Goal: Task Accomplishment & Management: Manage account settings

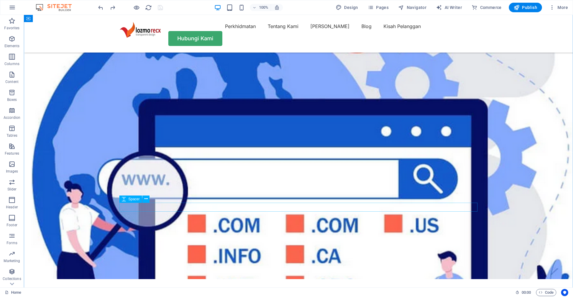
scroll to position [1698, 0]
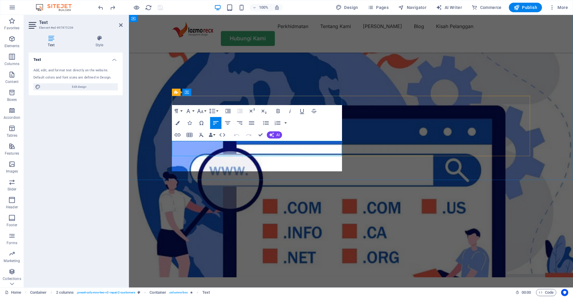
scroll to position [1285, 4]
click at [273, 138] on button "AI" at bounding box center [274, 134] width 15 height 7
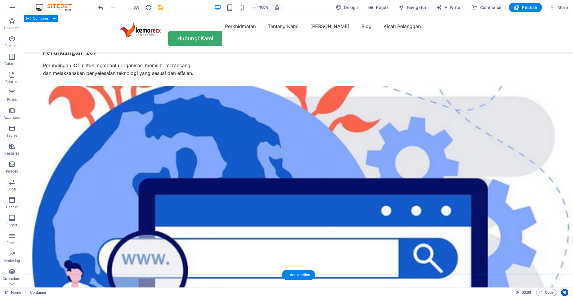
scroll to position [1616, 0]
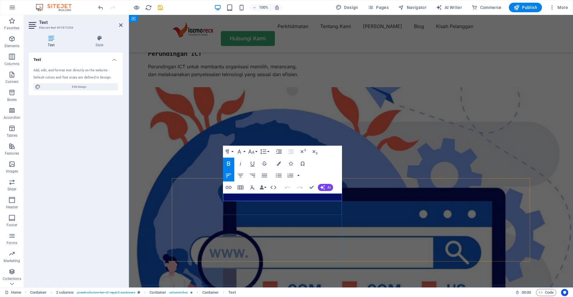
drag, startPoint x: 243, startPoint y: 199, endPoint x: 223, endPoint y: 198, distance: 20.0
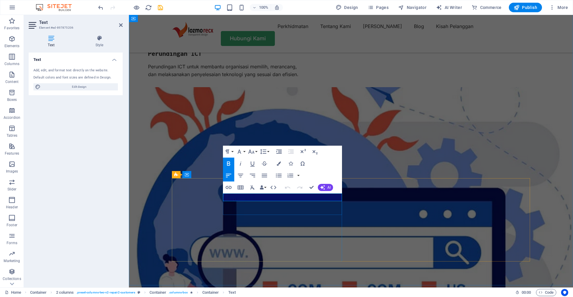
drag, startPoint x: 243, startPoint y: 198, endPoint x: 221, endPoint y: 198, distance: 22.1
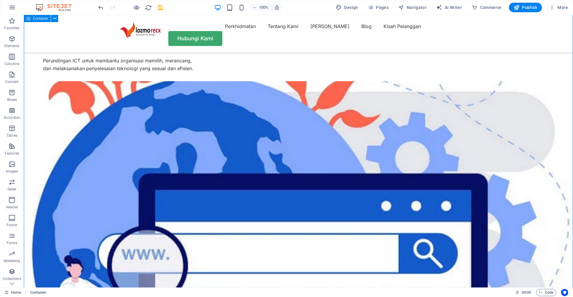
scroll to position [1657, 0]
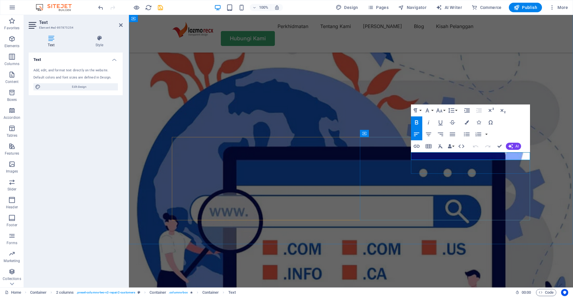
drag, startPoint x: 430, startPoint y: 156, endPoint x: 414, endPoint y: 156, distance: 15.5
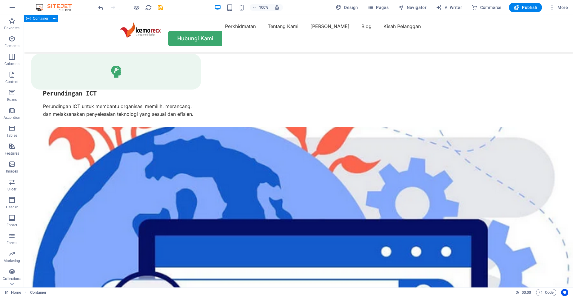
scroll to position [1574, 0]
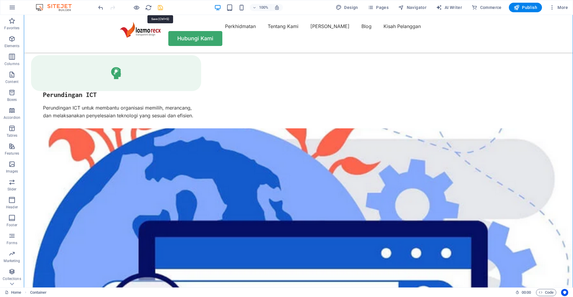
click at [159, 5] on icon "save" at bounding box center [160, 7] width 7 height 7
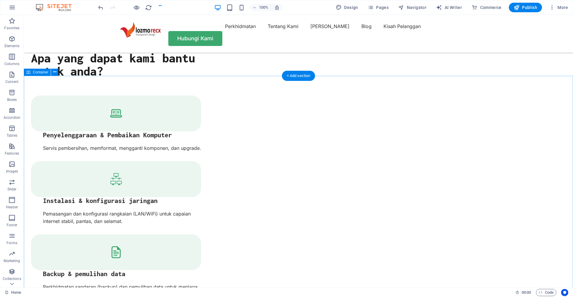
scroll to position [1245, 0]
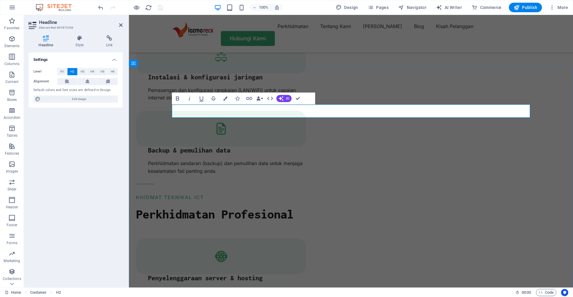
drag, startPoint x: 261, startPoint y: 114, endPoint x: 133, endPoint y: 114, distance: 128.6
copy h2 "Read Our News"
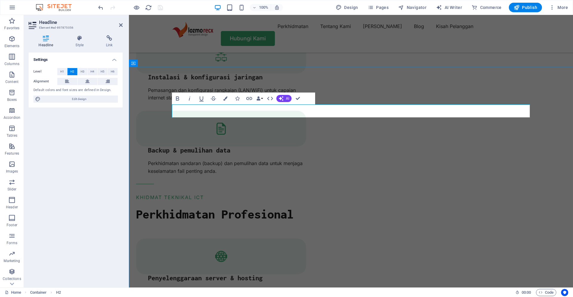
drag, startPoint x: 262, startPoint y: 112, endPoint x: 163, endPoint y: 111, distance: 99.1
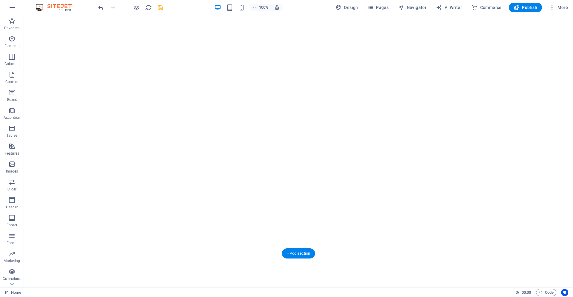
scroll to position [0, 0]
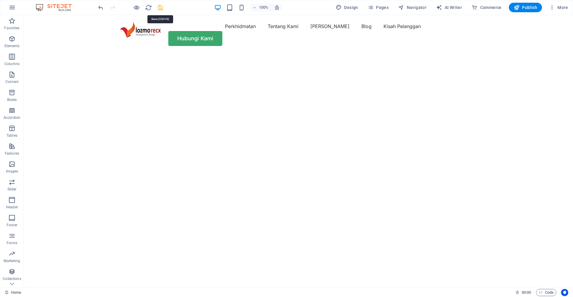
click at [163, 8] on icon "save" at bounding box center [160, 7] width 7 height 7
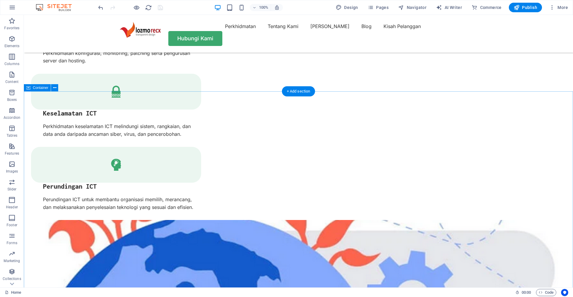
scroll to position [1359, 0]
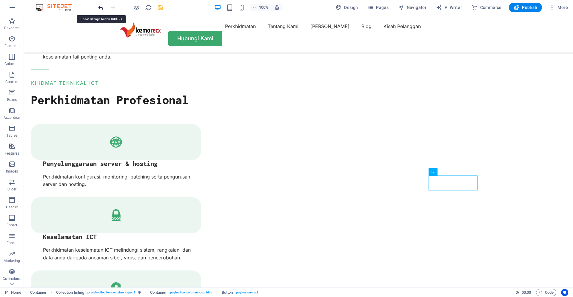
click at [101, 9] on icon "undo" at bounding box center [100, 7] width 7 height 7
drag, startPoint x: 101, startPoint y: 9, endPoint x: 23, endPoint y: 93, distance: 113.6
click at [23, 93] on section "Favorites Elements Columns Content Boxes Accordion Tables Features Images Slide…" at bounding box center [286, 151] width 573 height 273
click at [114, 7] on icon "redo" at bounding box center [112, 7] width 7 height 7
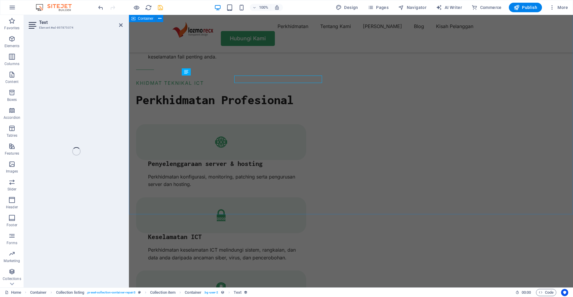
select select "createdAt"
select select "3"
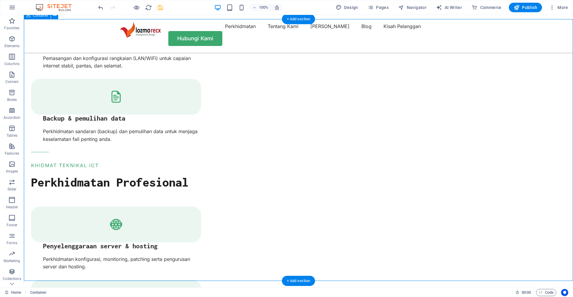
scroll to position [1318, 0]
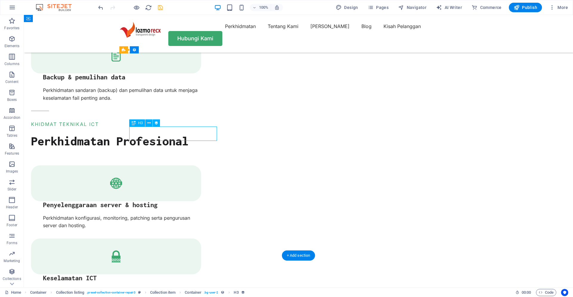
select select "name"
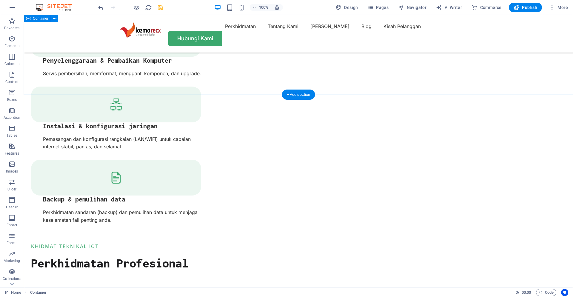
scroll to position [1195, 0]
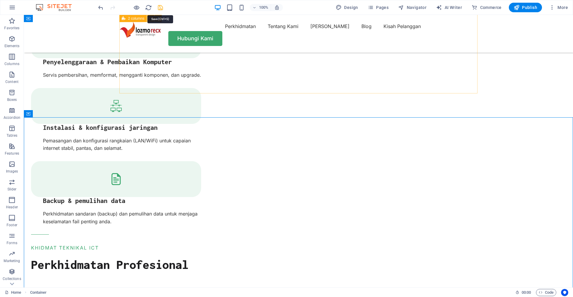
click at [160, 8] on icon "save" at bounding box center [160, 7] width 7 height 7
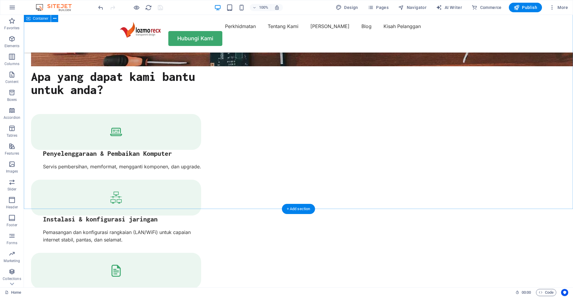
scroll to position [1268, 0]
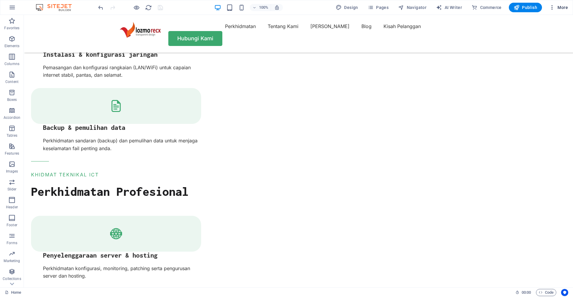
click at [556, 9] on span "More" at bounding box center [558, 7] width 19 height 6
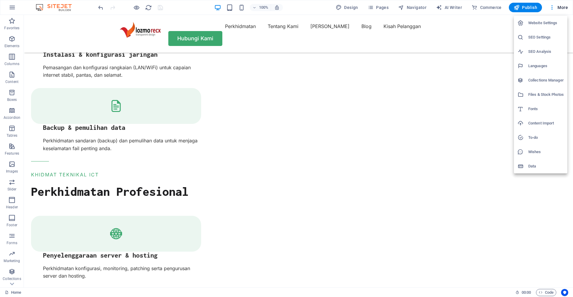
click at [376, 8] on div at bounding box center [286, 148] width 573 height 297
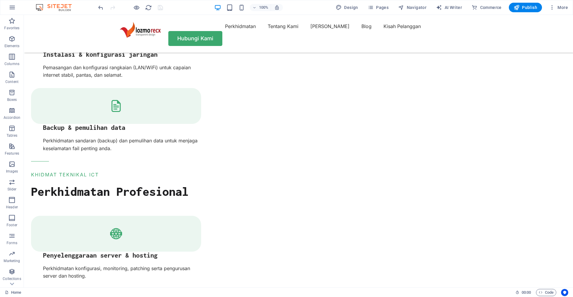
click at [385, 8] on span "Pages" at bounding box center [378, 7] width 21 height 6
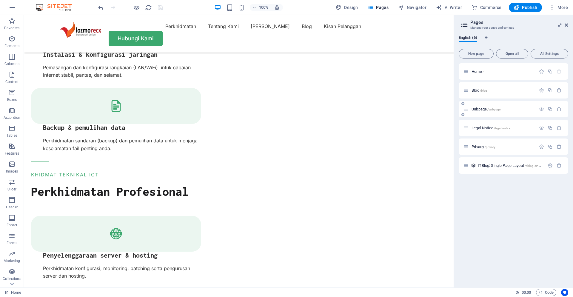
click at [503, 110] on p "Subpage /subpage" at bounding box center [503, 109] width 63 height 4
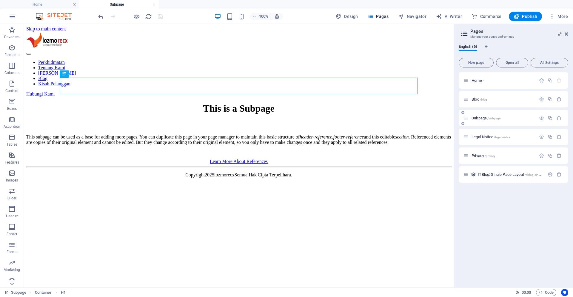
scroll to position [0, 0]
click at [561, 119] on icon "button" at bounding box center [559, 118] width 5 height 5
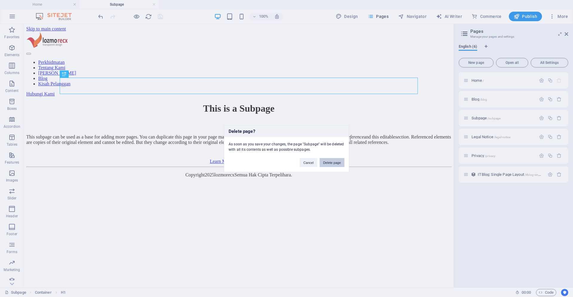
drag, startPoint x: 338, startPoint y: 160, endPoint x: 322, endPoint y: 144, distance: 23.2
click at [338, 160] on button "Delete page" at bounding box center [332, 162] width 25 height 9
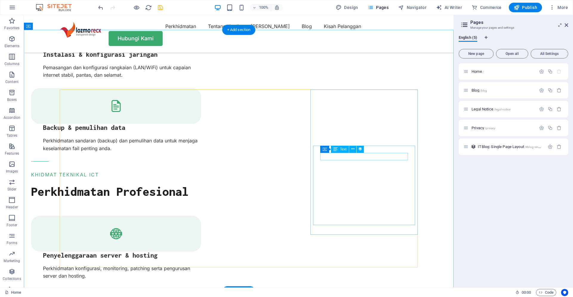
scroll to position [0, 0]
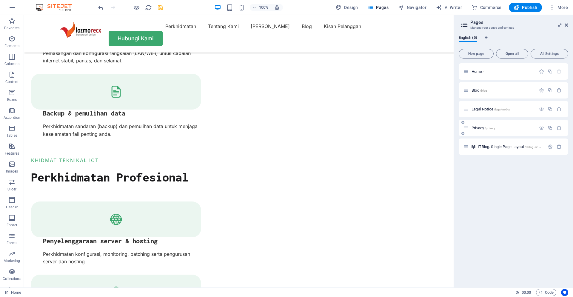
click at [512, 132] on div "Privacy /privacy" at bounding box center [514, 128] width 110 height 16
click at [476, 126] on span "Privacy /privacy" at bounding box center [484, 128] width 24 height 4
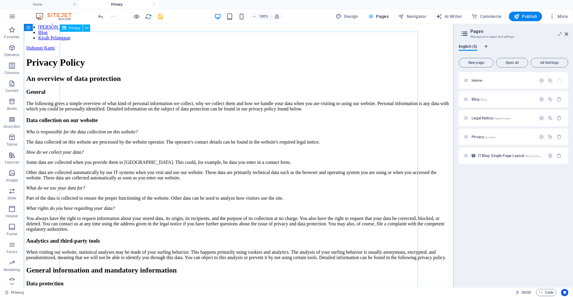
scroll to position [0, 0]
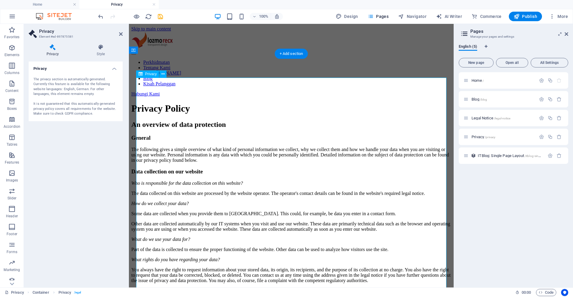
click at [151, 74] on span "Privacy" at bounding box center [151, 74] width 12 height 4
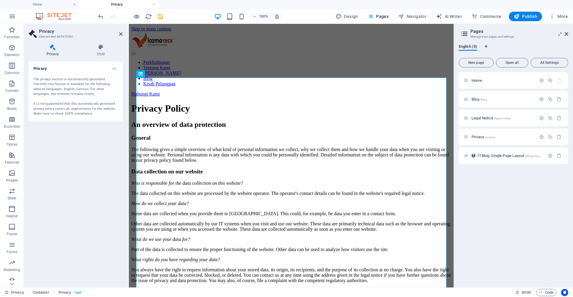
click at [54, 50] on icon at bounding box center [53, 47] width 48 height 6
click at [47, 82] on div "The privacy section is automatically generated. Currently this feature is avail…" at bounding box center [75, 96] width 84 height 39
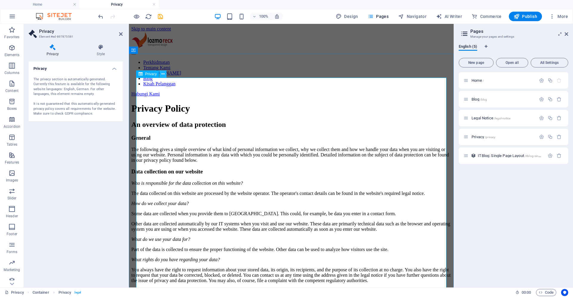
click at [164, 75] on icon at bounding box center [162, 74] width 3 height 6
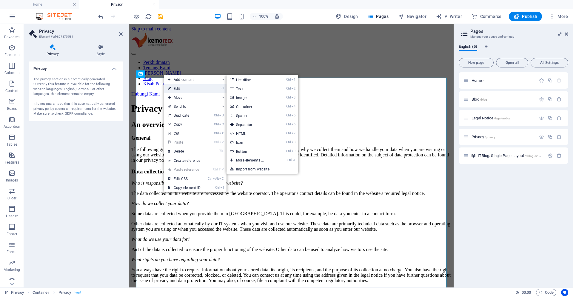
click at [180, 88] on link "⏎ Edit" at bounding box center [184, 88] width 40 height 9
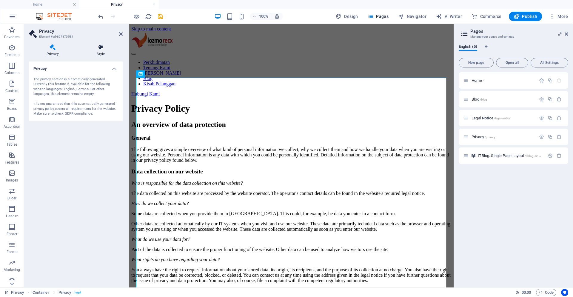
click at [100, 47] on icon at bounding box center [101, 47] width 44 height 6
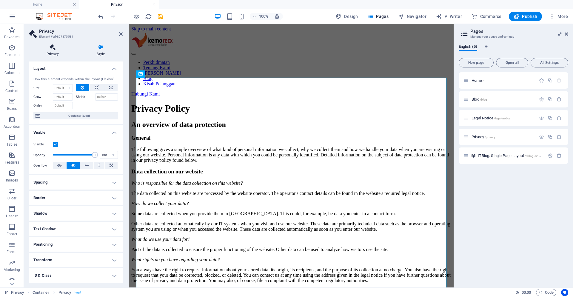
click at [51, 52] on h4 "Privacy" at bounding box center [54, 50] width 50 height 13
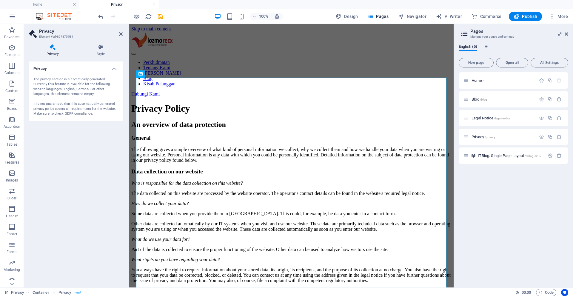
click at [73, 103] on div "The privacy section is automatically generated. Currently this feature is avail…" at bounding box center [75, 96] width 84 height 39
click at [87, 131] on div "Privacy The privacy section is automatically generated. Currently this feature …" at bounding box center [76, 171] width 94 height 221
click at [561, 15] on span "More" at bounding box center [558, 16] width 19 height 6
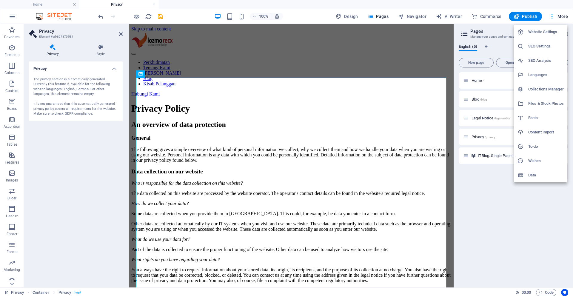
click at [542, 33] on h6 "Website Settings" at bounding box center [546, 31] width 36 height 7
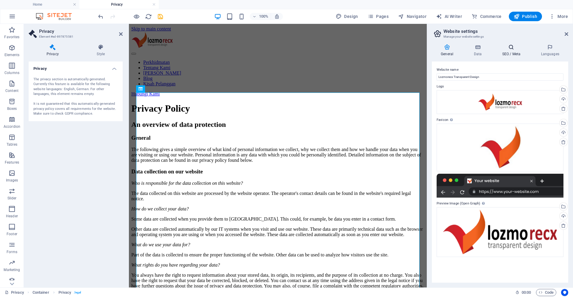
click at [518, 50] on icon at bounding box center [511, 47] width 36 height 6
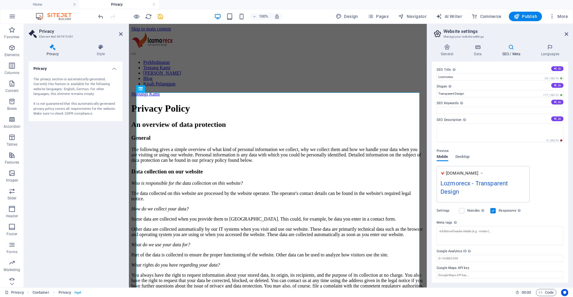
scroll to position [1, 0]
click at [475, 54] on h4 "Data" at bounding box center [479, 50] width 28 height 13
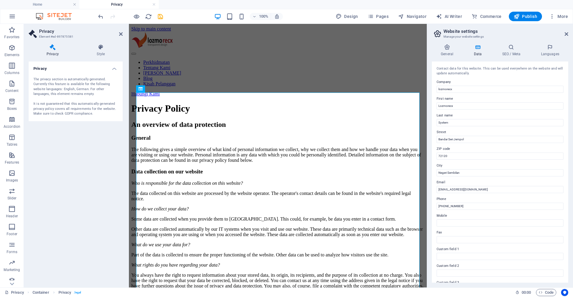
scroll to position [66, 0]
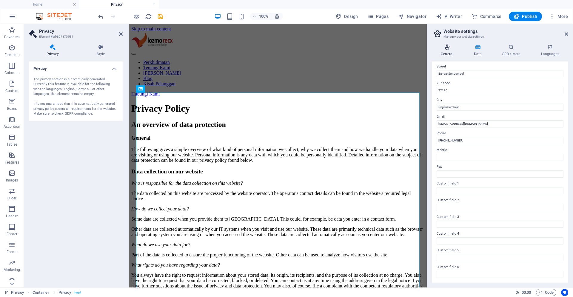
click at [446, 50] on icon at bounding box center [447, 47] width 30 height 6
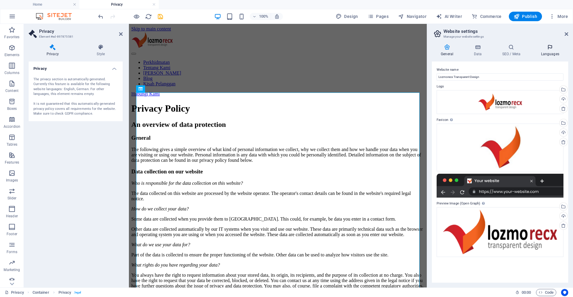
click at [550, 53] on h4 "Languages" at bounding box center [550, 50] width 36 height 13
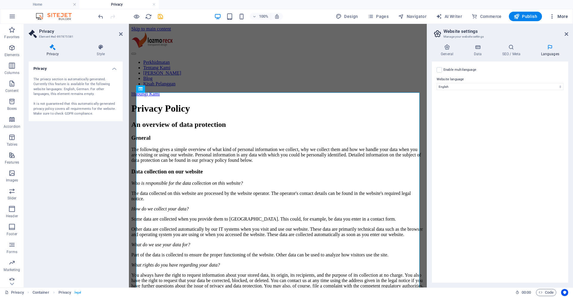
click at [554, 15] on icon "button" at bounding box center [552, 16] width 6 height 6
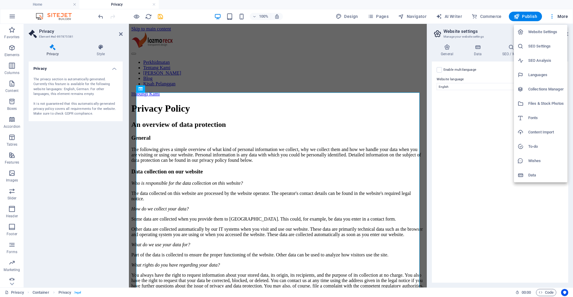
click at [541, 48] on h6 "SEO Settings" at bounding box center [546, 46] width 36 height 7
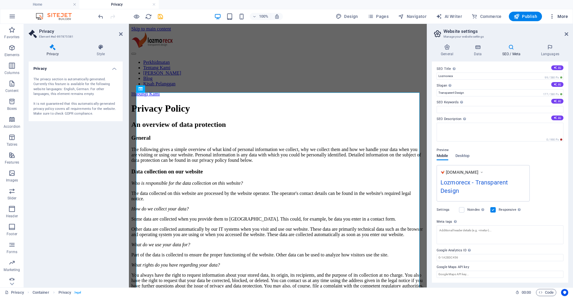
click at [558, 16] on span "More" at bounding box center [558, 16] width 19 height 6
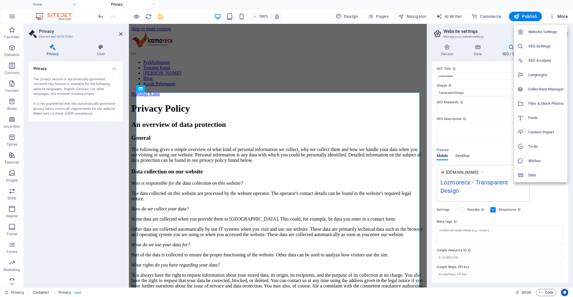
click at [545, 63] on h6 "SEO Analysis" at bounding box center [546, 60] width 36 height 7
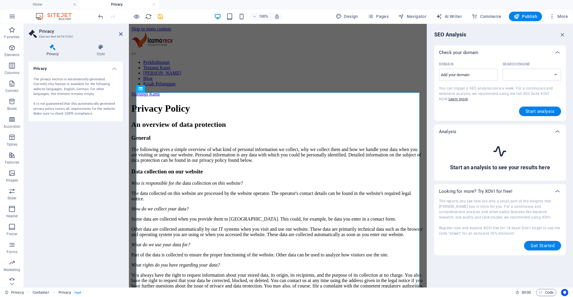
select select "[DOMAIN_NAME]"
click at [558, 13] on button "More" at bounding box center [559, 17] width 24 height 10
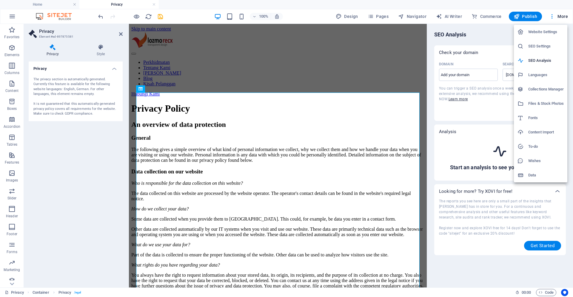
click at [542, 76] on h6 "Languages" at bounding box center [546, 74] width 36 height 7
select select "41"
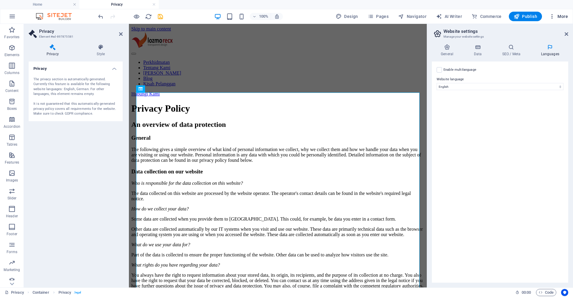
click at [556, 13] on span "More" at bounding box center [558, 16] width 19 height 6
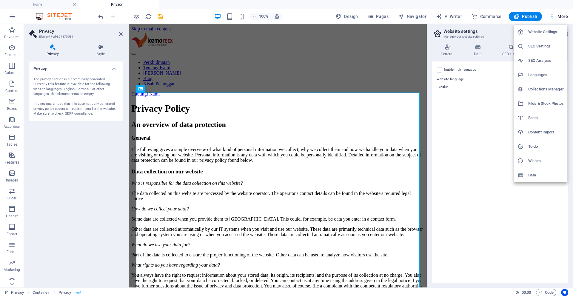
click at [538, 177] on h6 "Data" at bounding box center [546, 175] width 36 height 7
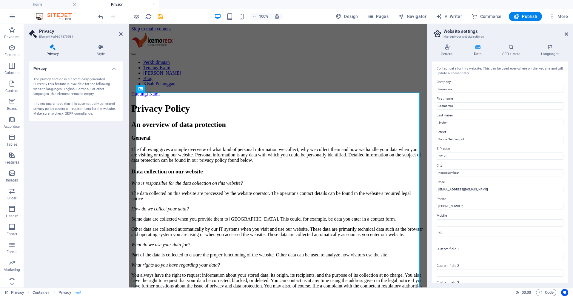
scroll to position [66, 0]
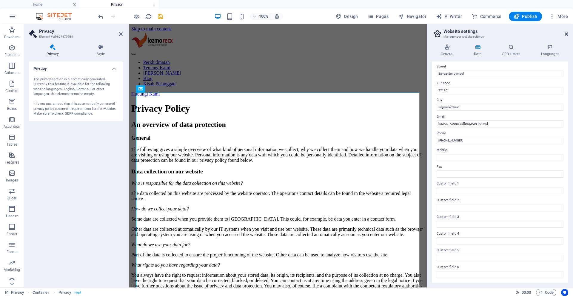
click at [566, 33] on icon at bounding box center [567, 34] width 4 height 5
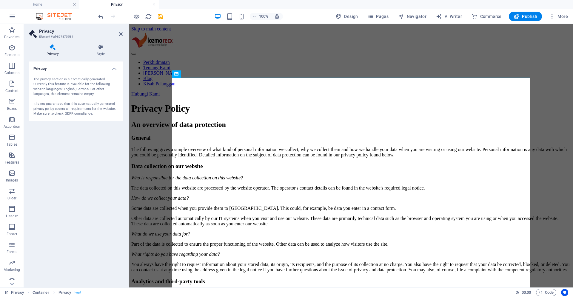
click at [68, 154] on div "Privacy The privacy section is automatically generated. Currently this feature …" at bounding box center [76, 171] width 94 height 221
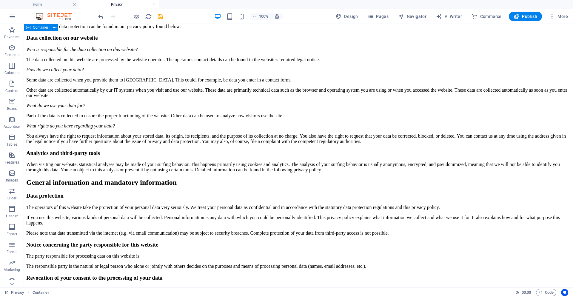
scroll to position [0, 0]
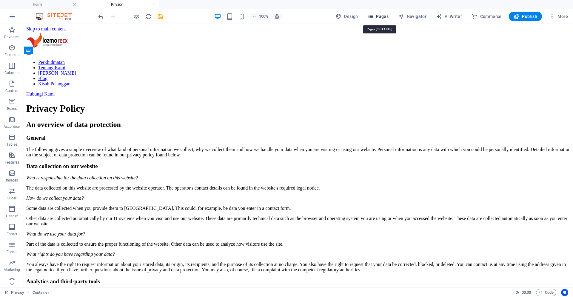
click at [382, 15] on span "Pages" at bounding box center [378, 16] width 21 height 6
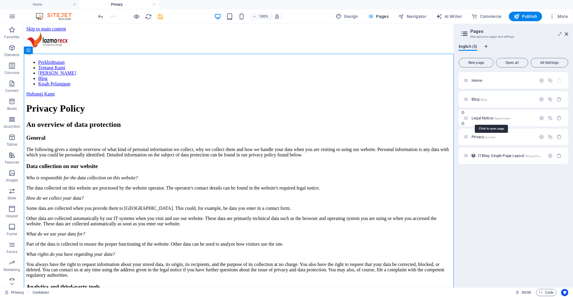
click at [486, 118] on span "Legal Notice /legal-notice" at bounding box center [491, 118] width 39 height 4
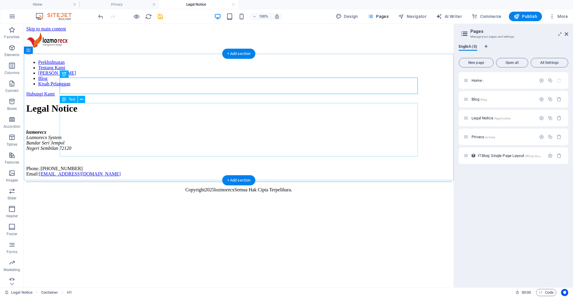
click at [83, 130] on div "lozmorecx Lozmorecx System Bandar [GEOGRAPHIC_DATA] [GEOGRAPHIC_DATA] Phone.: […" at bounding box center [238, 153] width 425 height 47
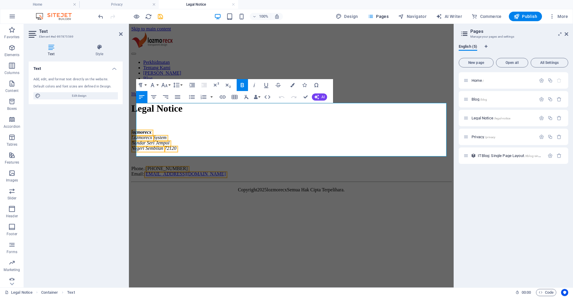
click at [176, 197] on html "Skip to main content Perkhidmatan Tentang Kami Kenapa Kami Blog Kisah Pelanggan…" at bounding box center [291, 110] width 325 height 173
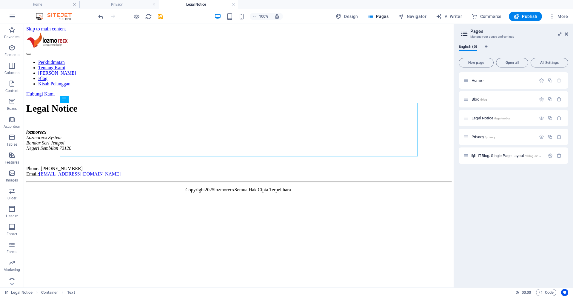
click at [272, 197] on html "Skip to main content Perkhidmatan Tentang Kami Kenapa Kami Blog Kisah Pelanggan…" at bounding box center [239, 110] width 430 height 173
click at [479, 81] on span "Home /" at bounding box center [478, 80] width 12 height 4
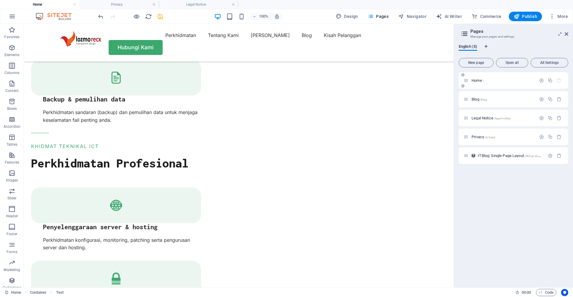
scroll to position [0, 0]
click at [541, 82] on icon "button" at bounding box center [541, 80] width 5 height 5
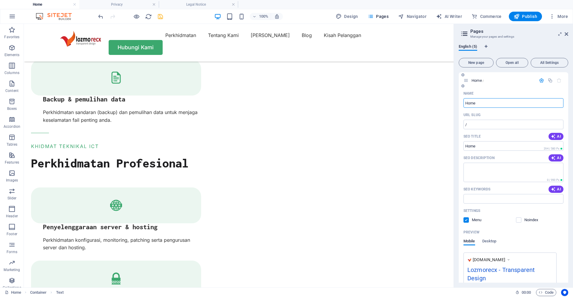
drag, startPoint x: 496, startPoint y: 104, endPoint x: 379, endPoint y: 104, distance: 117.3
click at [464, 104] on input "Home" at bounding box center [514, 103] width 100 height 10
type input "Utama"
click at [512, 77] on div "Utama /" at bounding box center [500, 80] width 73 height 7
click at [511, 81] on p "Utama /" at bounding box center [503, 81] width 63 height 4
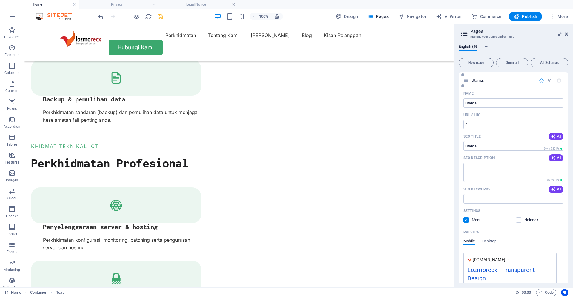
click at [479, 81] on span "Utama /" at bounding box center [478, 80] width 13 height 4
click at [524, 48] on div "English (5)" at bounding box center [514, 49] width 110 height 11
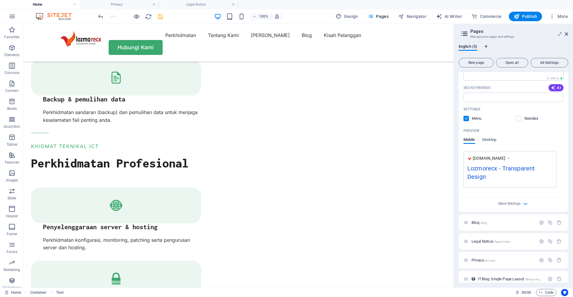
scroll to position [108, 0]
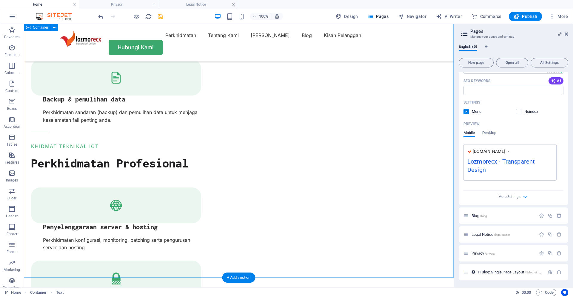
click at [566, 32] on icon at bounding box center [567, 34] width 4 height 5
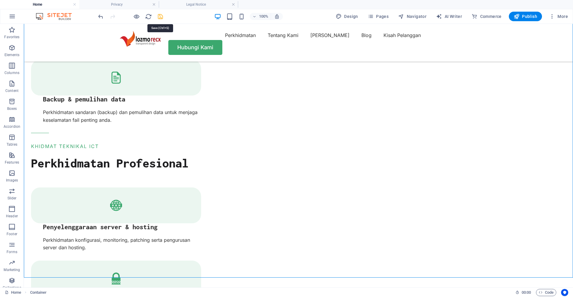
click at [158, 17] on icon "save" at bounding box center [160, 16] width 7 height 7
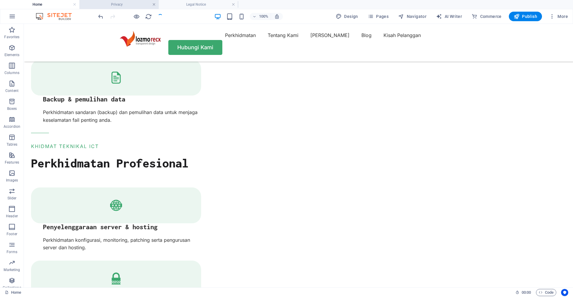
click at [154, 4] on link at bounding box center [154, 5] width 4 height 6
click at [73, 6] on link at bounding box center [75, 5] width 4 height 6
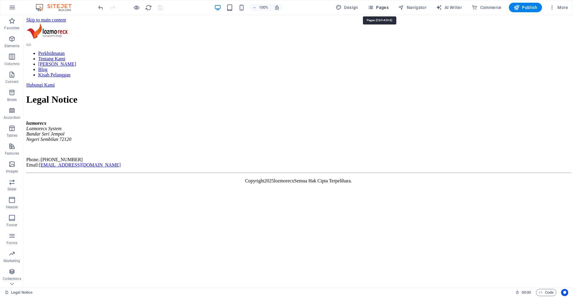
click at [378, 11] on button "Pages" at bounding box center [378, 8] width 26 height 10
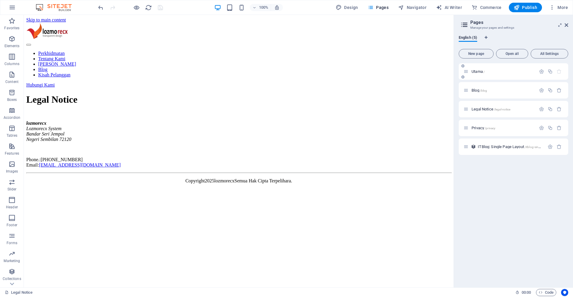
click at [471, 71] on div "Utama /" at bounding box center [503, 72] width 66 height 4
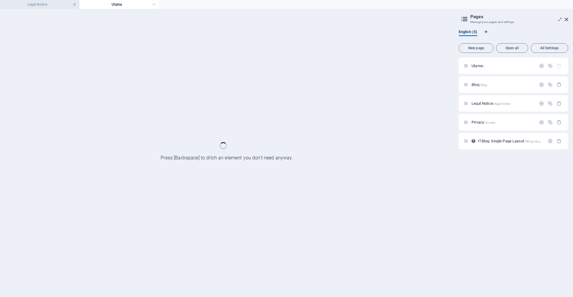
click at [74, 5] on link at bounding box center [75, 5] width 4 height 6
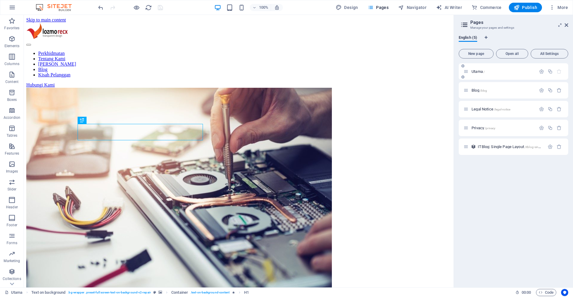
scroll to position [0, 0]
click at [568, 24] on icon at bounding box center [567, 25] width 4 height 5
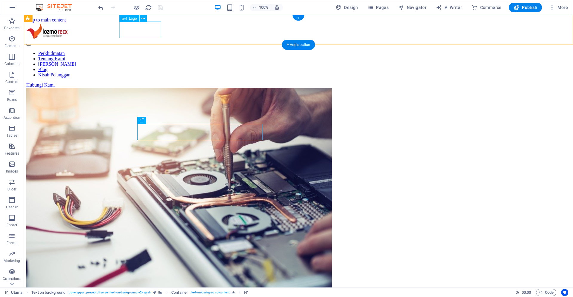
click at [145, 32] on div at bounding box center [298, 32] width 544 height 18
select select "px"
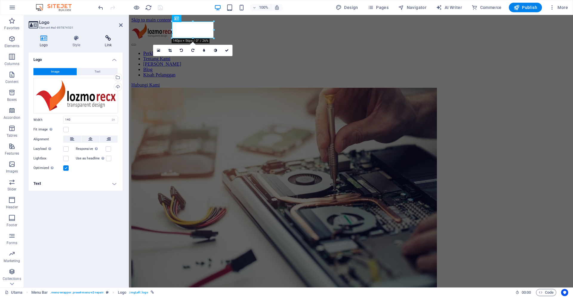
click at [104, 41] on icon at bounding box center [108, 38] width 29 height 6
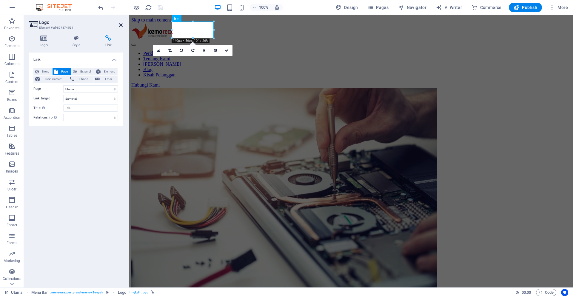
click at [119, 26] on icon at bounding box center [121, 25] width 4 height 5
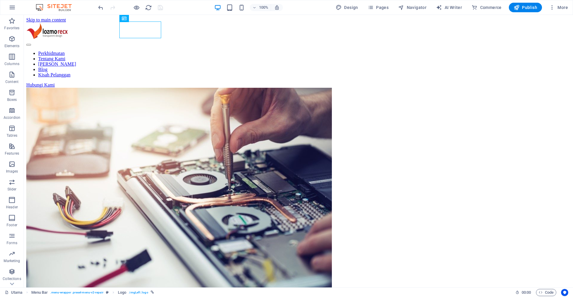
click at [332, 132] on img "1/2" at bounding box center [179, 190] width 306 height 204
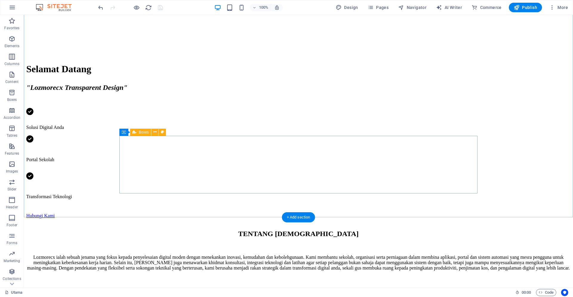
scroll to position [288, 0]
click at [9, 41] on icon "button" at bounding box center [11, 38] width 7 height 7
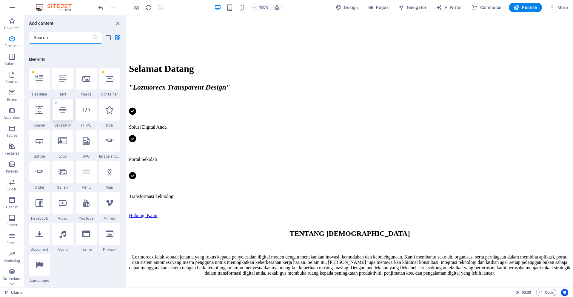
scroll to position [113, 0]
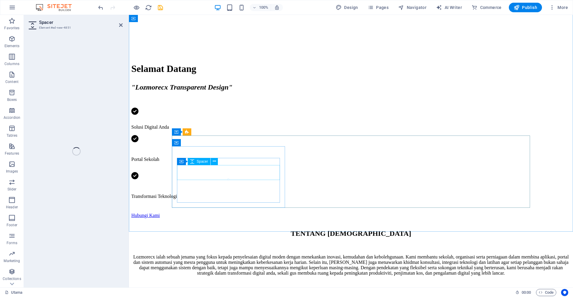
select select "px"
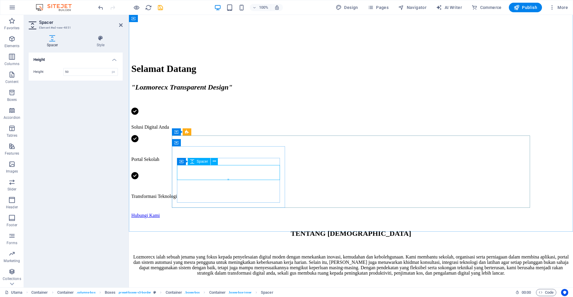
drag, startPoint x: 358, startPoint y: 194, endPoint x: 230, endPoint y: 169, distance: 130.7
click at [228, 157] on div at bounding box center [228, 172] width 113 height 53
type input "18"
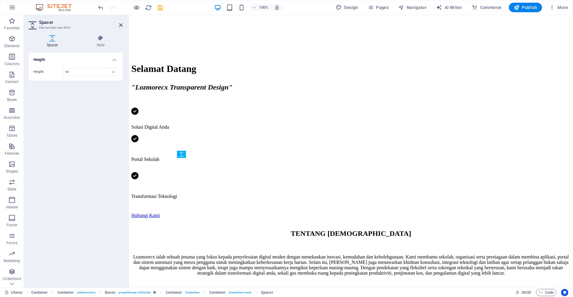
drag, startPoint x: 332, startPoint y: 178, endPoint x: 219, endPoint y: 161, distance: 113.6
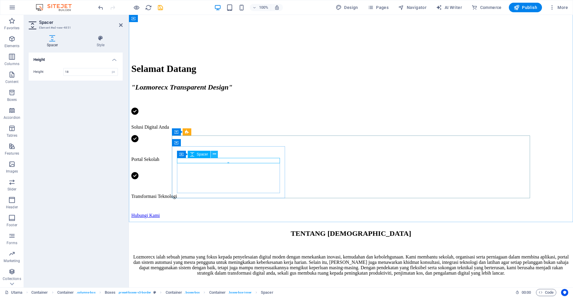
click at [214, 156] on icon at bounding box center [214, 154] width 3 height 6
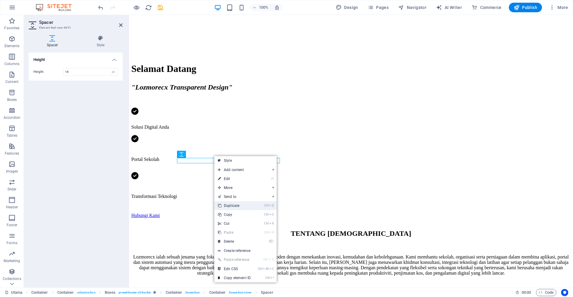
click at [237, 204] on link "Ctrl D Duplicate" at bounding box center [234, 205] width 40 height 9
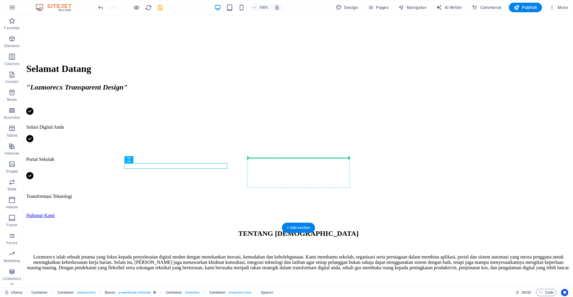
drag, startPoint x: 174, startPoint y: 175, endPoint x: 293, endPoint y: 161, distance: 119.9
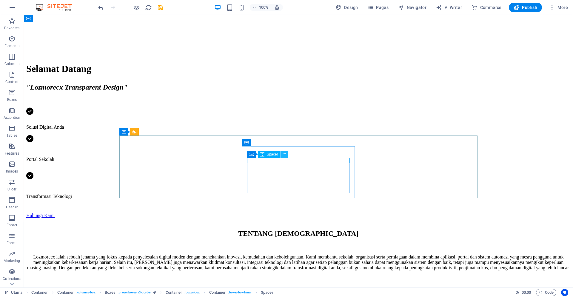
click at [284, 155] on icon at bounding box center [284, 154] width 3 height 6
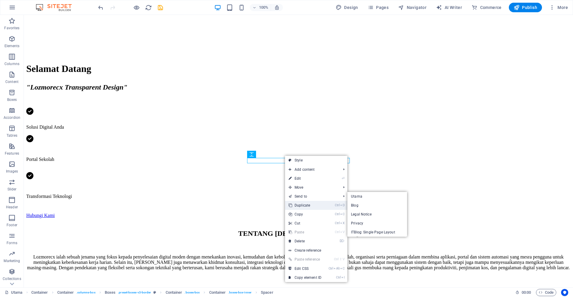
drag, startPoint x: 301, startPoint y: 204, endPoint x: 275, endPoint y: 176, distance: 38.4
click at [301, 204] on link "Ctrl D Duplicate" at bounding box center [305, 205] width 40 height 9
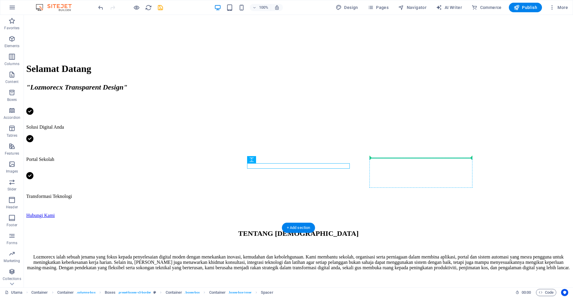
drag, startPoint x: 291, startPoint y: 175, endPoint x: 413, endPoint y: 161, distance: 122.6
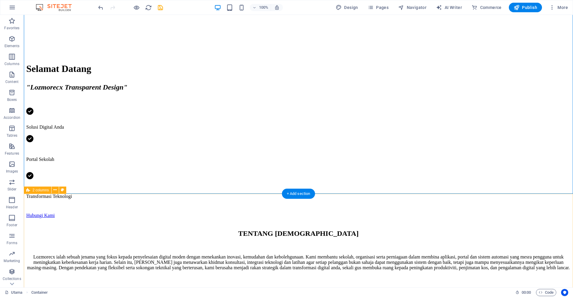
scroll to position [371, 0]
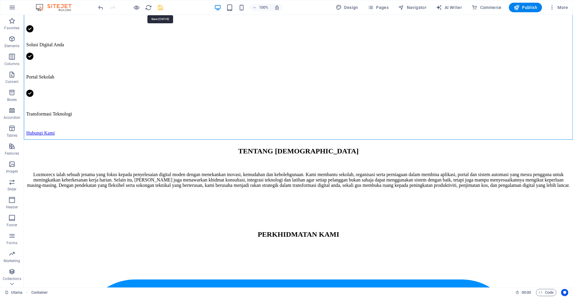
click at [163, 6] on icon "save" at bounding box center [160, 7] width 7 height 7
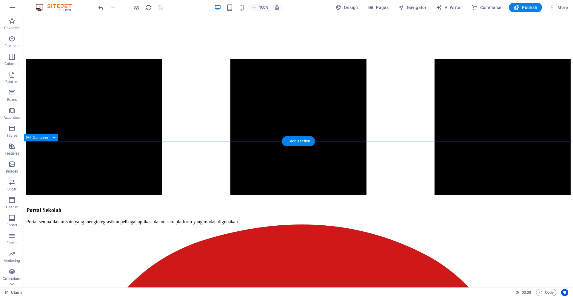
scroll to position [1273, 0]
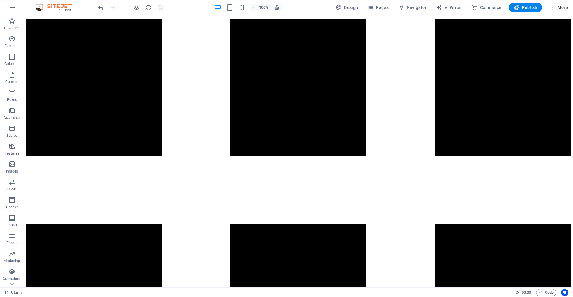
click at [559, 8] on span "More" at bounding box center [558, 7] width 19 height 6
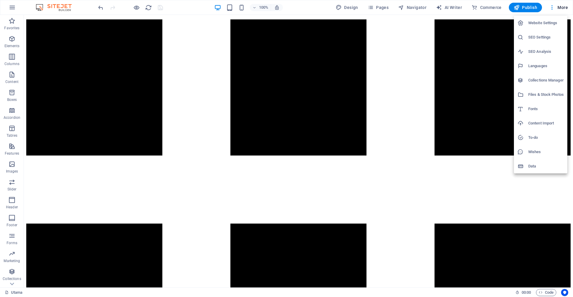
click at [539, 85] on li "Collections Manager" at bounding box center [540, 80] width 53 height 14
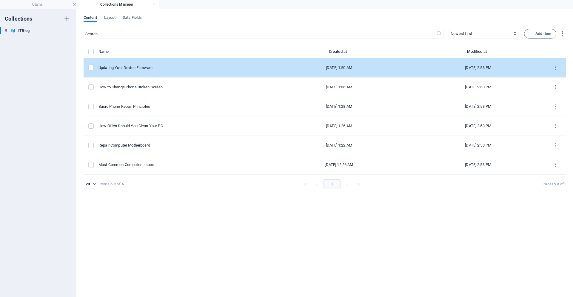
click at [127, 70] on div "Updating Your Device Firmware" at bounding box center [180, 67] width 164 height 5
select select "Mobile"
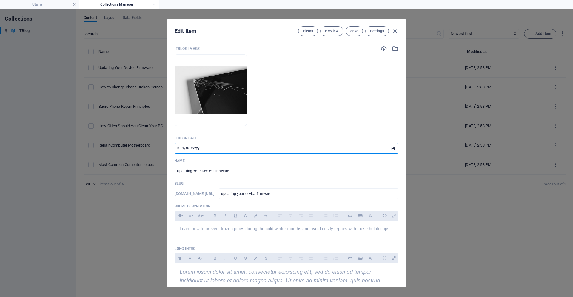
click at [393, 148] on input "[DATE]" at bounding box center [287, 148] width 224 height 11
click at [394, 149] on input "date" at bounding box center [287, 148] width 224 height 11
type input "[DATE]"
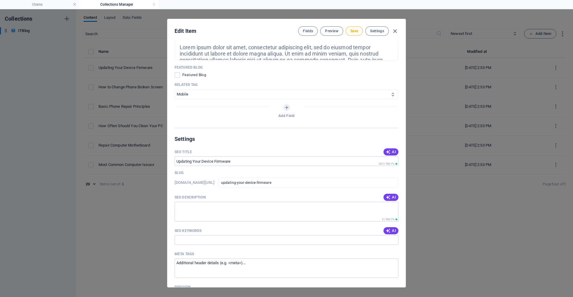
scroll to position [244, 0]
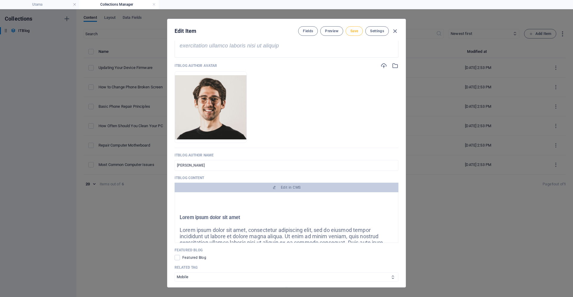
click at [355, 32] on span "Save" at bounding box center [354, 31] width 8 height 5
click at [394, 31] on icon "button" at bounding box center [395, 31] width 7 height 7
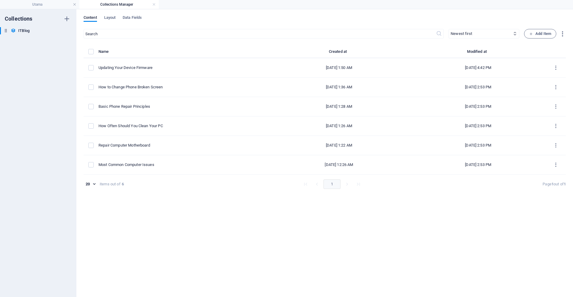
type input "updating-your-device-firmware"
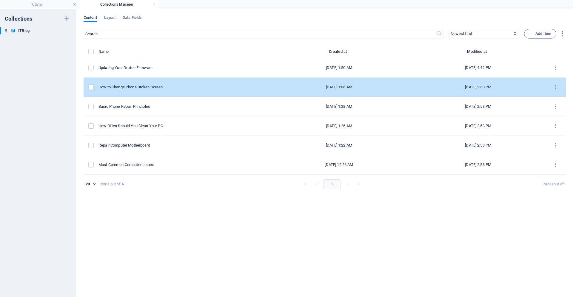
click at [139, 89] on div "How to Change Phone Broken Screen" at bounding box center [180, 86] width 164 height 5
select select "Mobile"
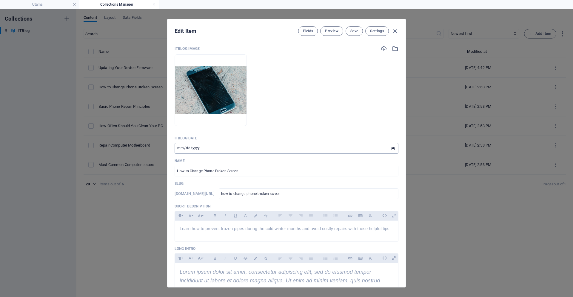
click at [393, 145] on input "[DATE]" at bounding box center [287, 148] width 224 height 11
click at [392, 150] on input "[DATE]" at bounding box center [287, 148] width 224 height 11
click at [390, 149] on input "date" at bounding box center [287, 148] width 224 height 11
click at [393, 149] on input "date" at bounding box center [287, 148] width 224 height 11
click at [392, 148] on input "date" at bounding box center [287, 148] width 224 height 11
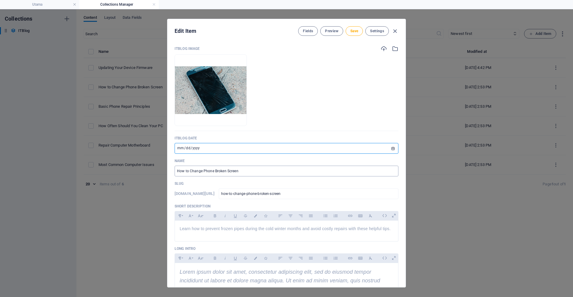
type input "[DATE]"
click at [355, 33] on span "Save" at bounding box center [354, 31] width 8 height 5
click at [393, 31] on icon "button" at bounding box center [395, 31] width 7 height 7
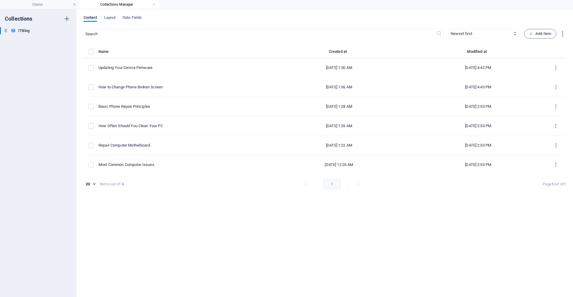
type input "how-to-change-phone-broken-screen"
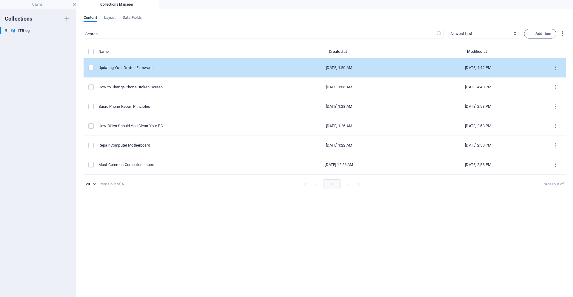
click at [121, 69] on div "Updating Your Device Firmware" at bounding box center [180, 67] width 164 height 5
select select "Mobile"
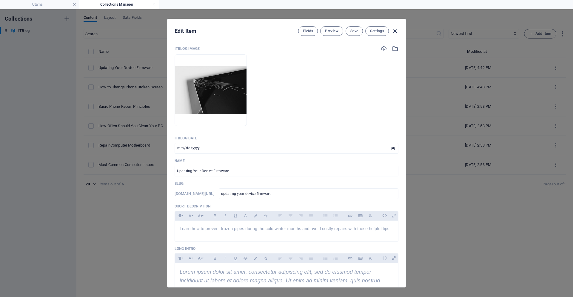
click at [398, 30] on icon "button" at bounding box center [395, 31] width 7 height 7
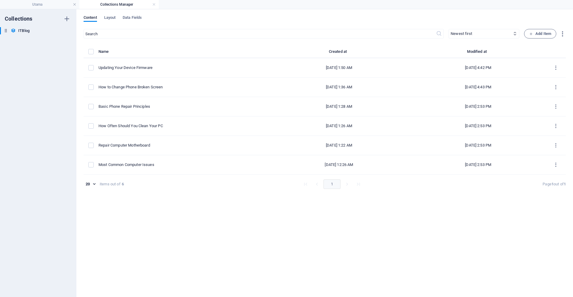
type input "updating-your-device-firmware"
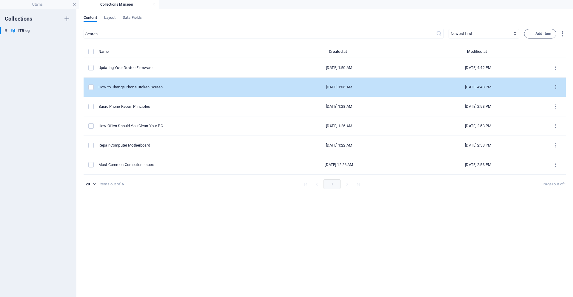
click at [124, 86] on div "How to Change Phone Broken Screen" at bounding box center [180, 86] width 164 height 5
select select "Mobile"
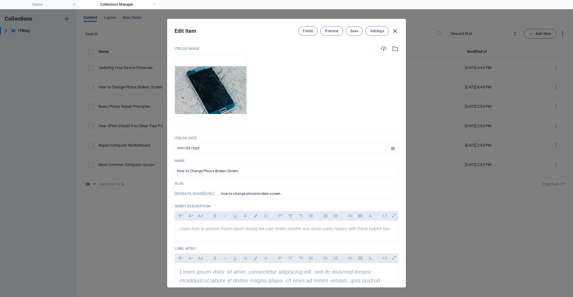
click at [397, 30] on icon "button" at bounding box center [395, 31] width 7 height 7
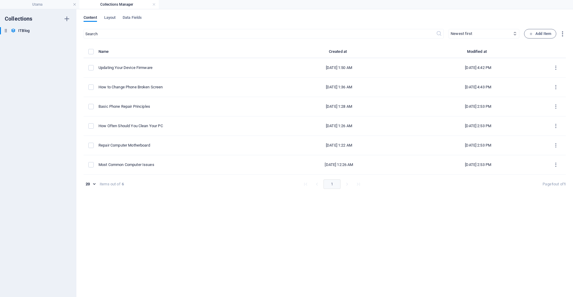
type input "how-to-change-phone-broken-screen"
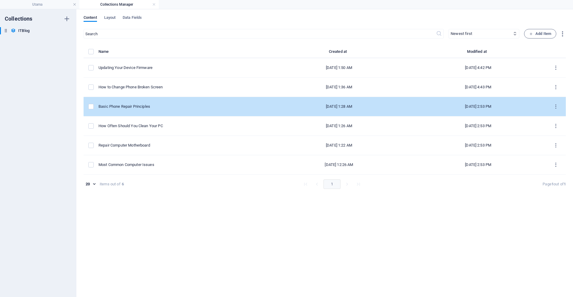
click at [141, 110] on td "Basic Phone Repair Principles" at bounding box center [182, 106] width 169 height 19
select select "Mobile"
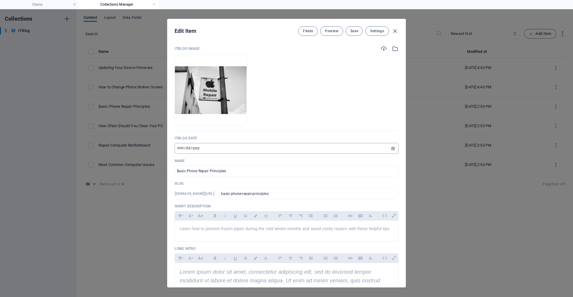
click at [392, 146] on input "[DATE]" at bounding box center [287, 148] width 224 height 11
click at [394, 148] on input "[DATE]" at bounding box center [287, 148] width 224 height 11
click at [394, 149] on input "date" at bounding box center [287, 148] width 224 height 11
type input "[DATE]"
click at [355, 33] on button "Save" at bounding box center [354, 31] width 17 height 10
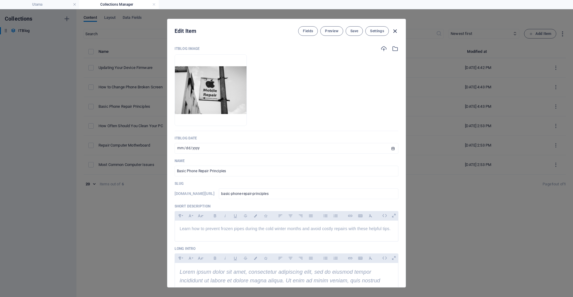
click at [393, 33] on icon "button" at bounding box center [395, 31] width 7 height 7
type input "basic-phone-repair-principles"
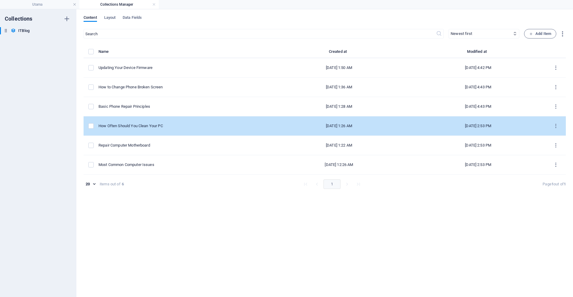
click at [157, 128] on div "How Often Should You Clean Your PC" at bounding box center [180, 125] width 164 height 5
select select "PC"
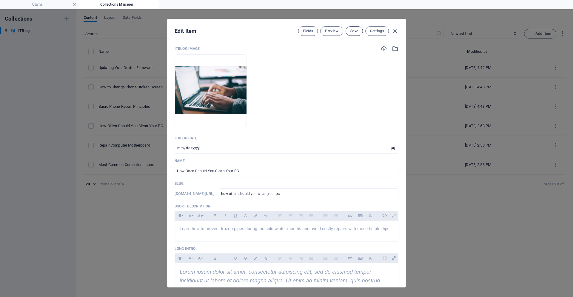
click at [357, 33] on button "Save" at bounding box center [354, 31] width 17 height 10
click at [393, 147] on input "[DATE]" at bounding box center [287, 148] width 224 height 11
click at [396, 148] on input "date" at bounding box center [287, 148] width 224 height 11
click at [393, 148] on input "date" at bounding box center [287, 148] width 224 height 11
type input "[DATE]"
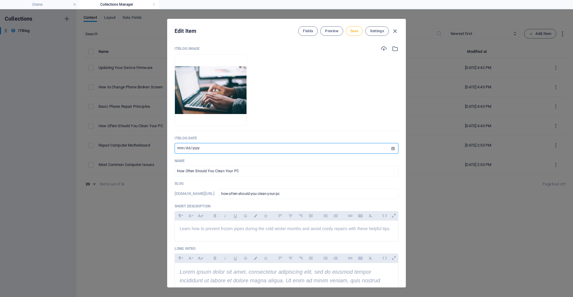
click at [354, 31] on span "Save" at bounding box center [354, 31] width 8 height 5
click at [395, 30] on icon "button" at bounding box center [395, 31] width 7 height 7
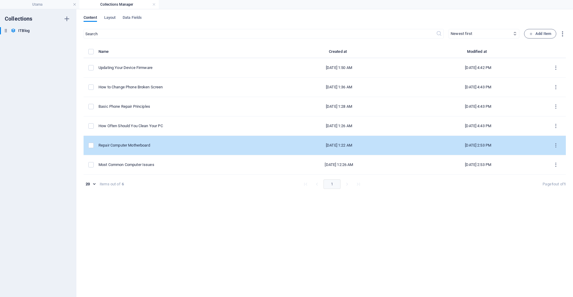
type input "how-often-should-you-clean-your-pc"
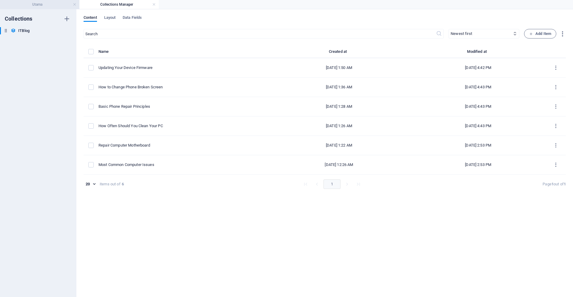
click at [44, 6] on h4 "Utama" at bounding box center [39, 4] width 79 height 7
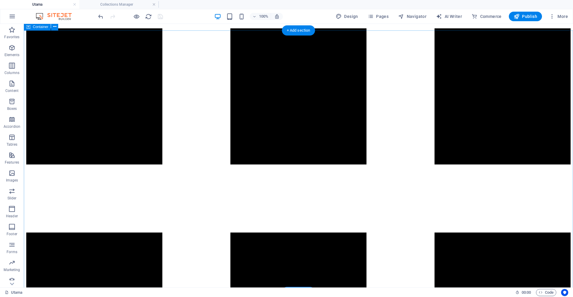
scroll to position [1287, 0]
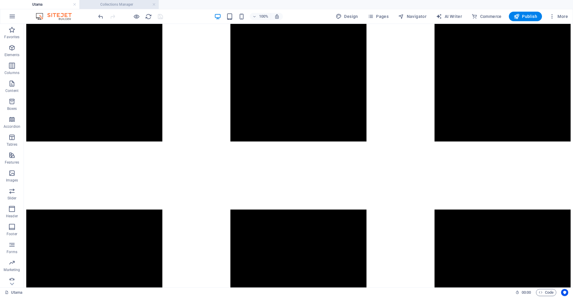
click at [122, 4] on h4 "Collections Manager" at bounding box center [118, 4] width 79 height 7
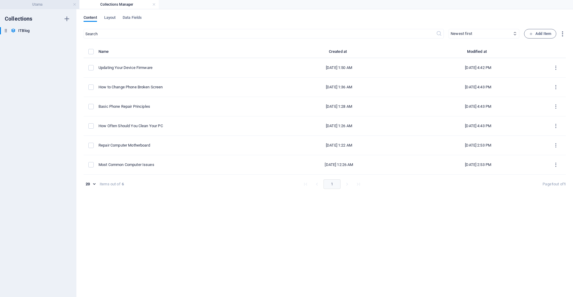
click at [52, 5] on h4 "Utama" at bounding box center [39, 4] width 79 height 7
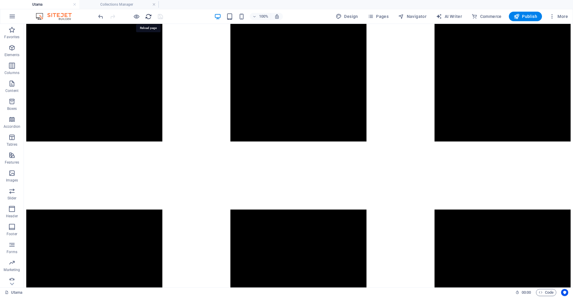
click at [146, 19] on icon "reload" at bounding box center [148, 16] width 7 height 7
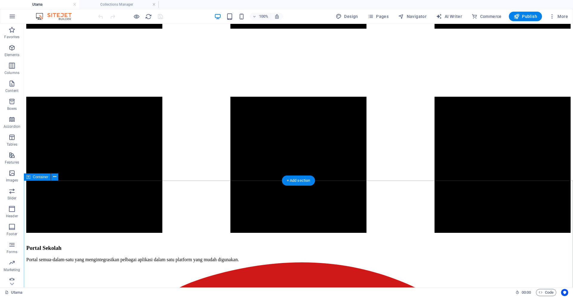
scroll to position [1318, 0]
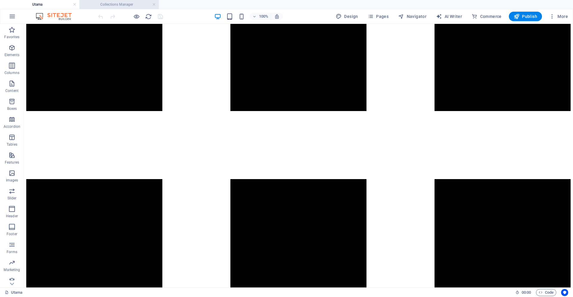
click at [130, 4] on h4 "Collections Manager" at bounding box center [118, 4] width 79 height 7
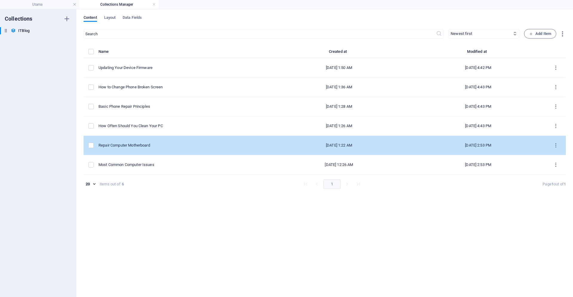
click at [126, 148] on td "Repair Computer Motherboard" at bounding box center [182, 145] width 169 height 19
select select "PC"
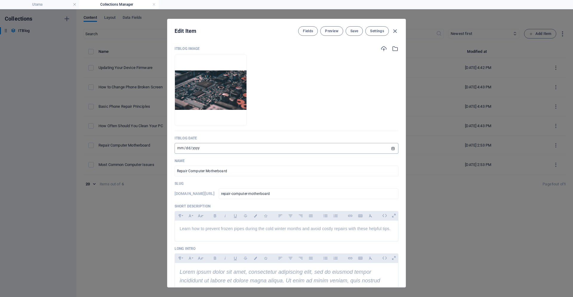
click at [393, 147] on input "[DATE]" at bounding box center [287, 148] width 224 height 11
click at [394, 146] on input "date" at bounding box center [287, 148] width 224 height 11
type input "[DATE]"
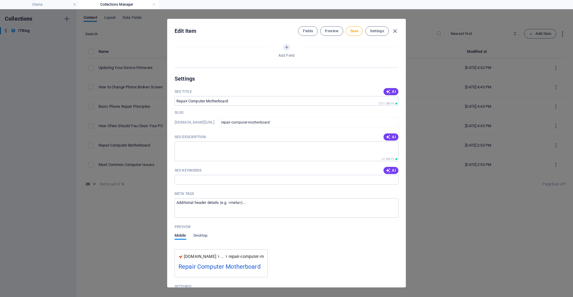
scroll to position [334, 0]
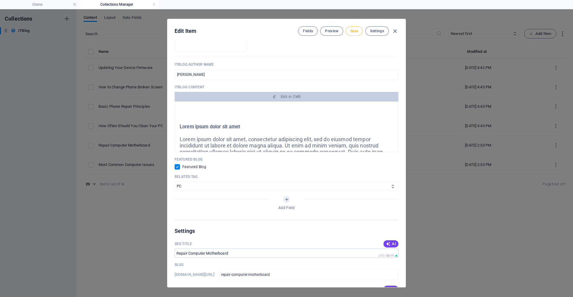
click at [355, 31] on span "Save" at bounding box center [354, 31] width 8 height 5
click at [393, 31] on icon "button" at bounding box center [395, 31] width 7 height 7
checkbox input "false"
type input "repair-computer-motherboard"
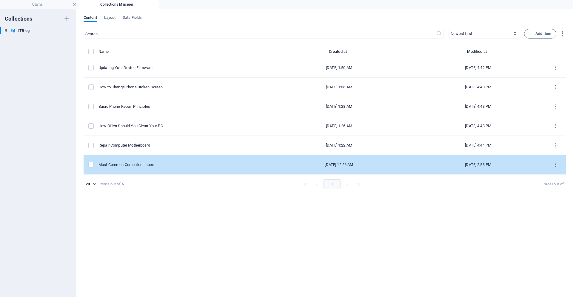
click at [137, 165] on div "Most Common Computer Issues" at bounding box center [180, 164] width 164 height 5
select select "PC"
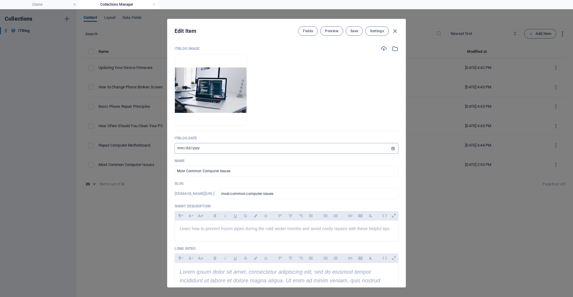
click at [393, 147] on input "[DATE]" at bounding box center [287, 148] width 224 height 11
click at [390, 150] on input "date" at bounding box center [287, 148] width 224 height 11
click at [393, 150] on input "date" at bounding box center [287, 148] width 224 height 11
type input "[DATE]"
click at [348, 36] on div "Edit Item Fields Preview Save Settings" at bounding box center [286, 29] width 238 height 21
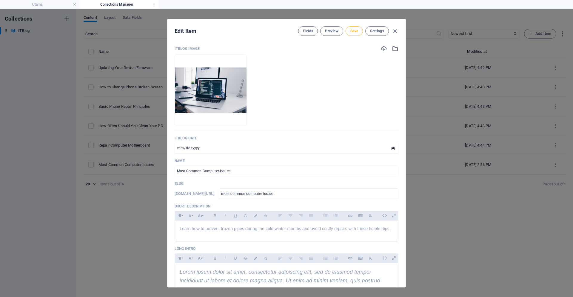
click at [352, 33] on span "Save" at bounding box center [354, 31] width 8 height 5
click at [395, 30] on icon "button" at bounding box center [395, 31] width 7 height 7
type input "most-common-computer-issues"
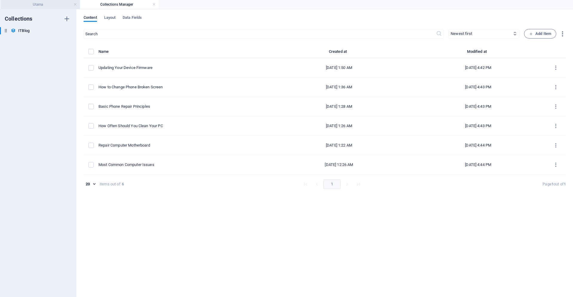
click at [56, 3] on h4 "Utama" at bounding box center [40, 4] width 79 height 7
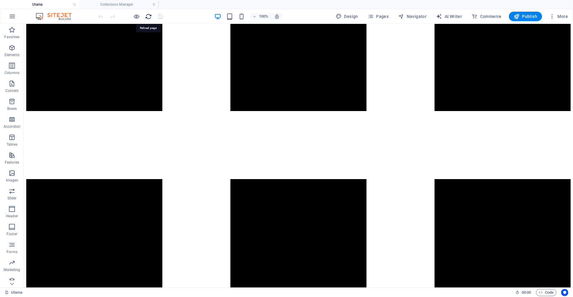
click at [150, 15] on icon "reload" at bounding box center [148, 16] width 7 height 7
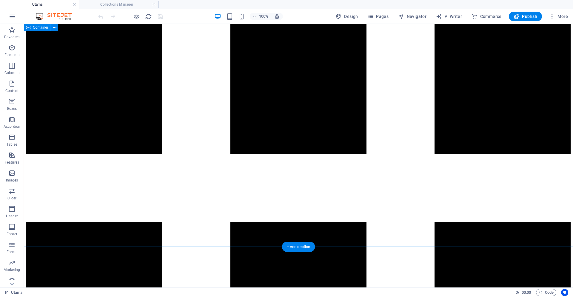
scroll to position [1318, 0]
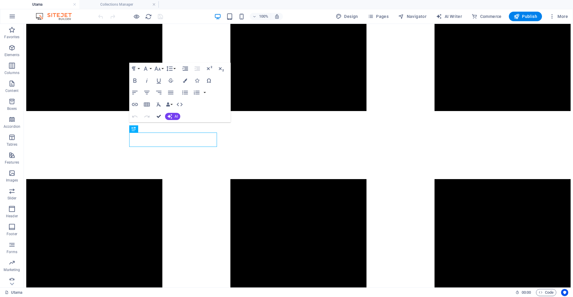
click at [160, 118] on icon "button" at bounding box center [159, 116] width 4 height 4
click at [158, 117] on icon "button" at bounding box center [159, 116] width 4 height 4
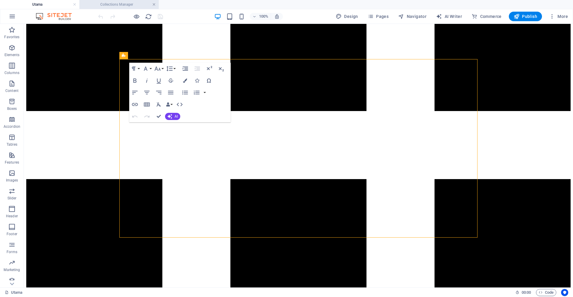
click at [154, 4] on link at bounding box center [154, 5] width 4 height 6
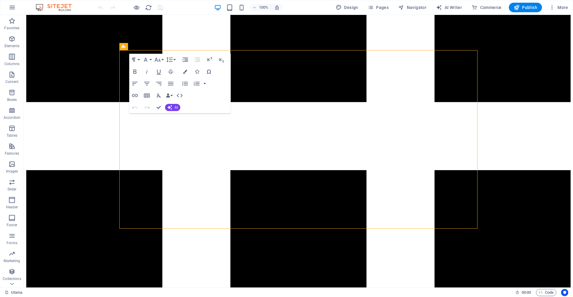
scroll to position [1326, 0]
click at [149, 9] on icon "reload" at bounding box center [148, 7] width 7 height 7
click at [146, 8] on icon "reload" at bounding box center [148, 7] width 7 height 7
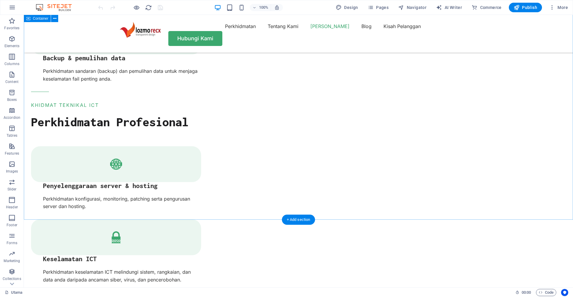
scroll to position [1277, 0]
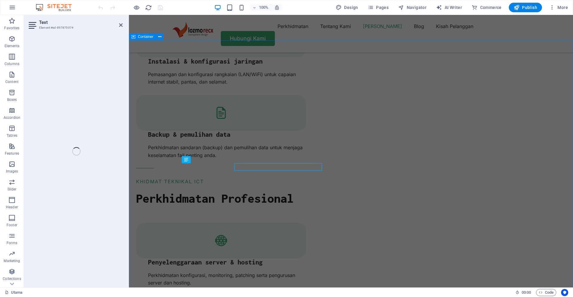
select select "3"
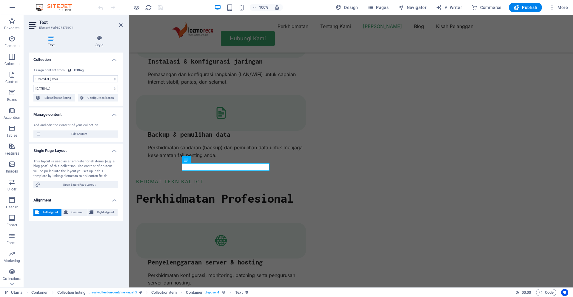
click at [33, 75] on select "No assignment, content remains static Created at (Date) Updated at (Date) ITBlo…" at bounding box center [75, 78] width 84 height 7
click option "ITBlog Date (Date)" at bounding box center [0, 0] width 0 height 0
click at [74, 242] on div "Collection No assignment, content remains static Created at (Date) Updated at (…" at bounding box center [76, 168] width 94 height 230
click at [33, 75] on select "No assignment, content remains static Created at (Date) Updated at (Date) ITBlo…" at bounding box center [75, 78] width 84 height 7
select select "createdAt"
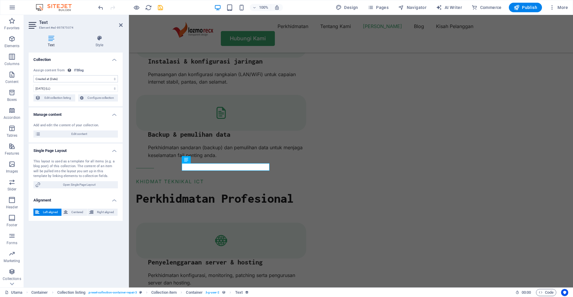
click option "Created at (Date)" at bounding box center [0, 0] width 0 height 0
click at [121, 26] on icon at bounding box center [121, 25] width 4 height 5
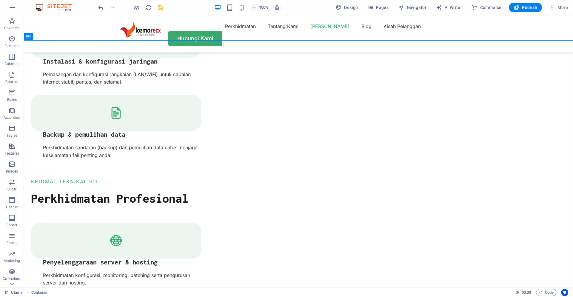
click at [159, 9] on icon "save" at bounding box center [160, 7] width 7 height 7
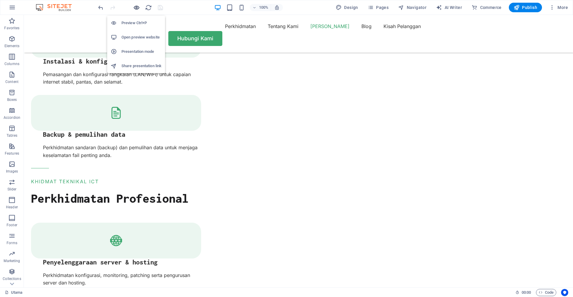
click at [138, 7] on icon "button" at bounding box center [136, 7] width 7 height 7
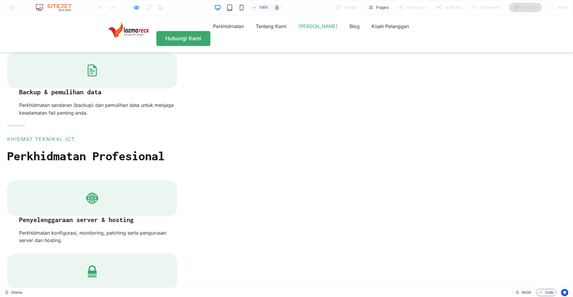
drag, startPoint x: 469, startPoint y: 167, endPoint x: 272, endPoint y: 108, distance: 205.8
click at [302, 30] on link "[PERSON_NAME]" at bounding box center [317, 26] width 39 height 10
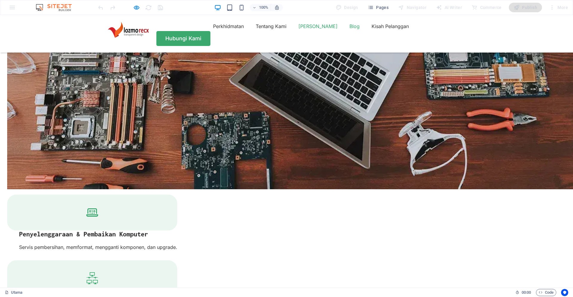
scroll to position [985, 0]
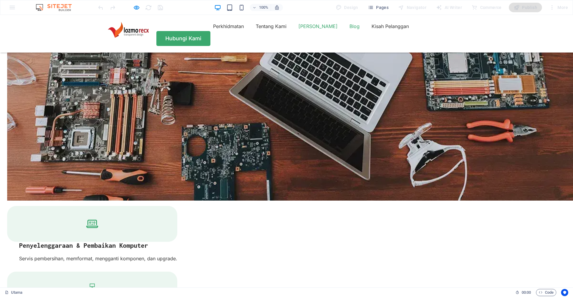
click at [350, 31] on link "Blog" at bounding box center [355, 26] width 10 height 10
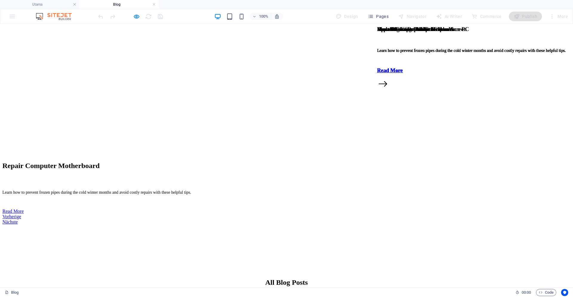
scroll to position [0, 0]
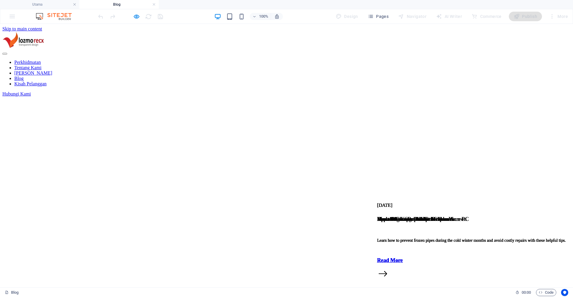
click at [217, 60] on nav "Perkhidmatan Tentang Kami Kenapa Kami Blog Kisah Pelanggan" at bounding box center [286, 73] width 568 height 27
click at [155, 5] on link at bounding box center [154, 5] width 4 height 6
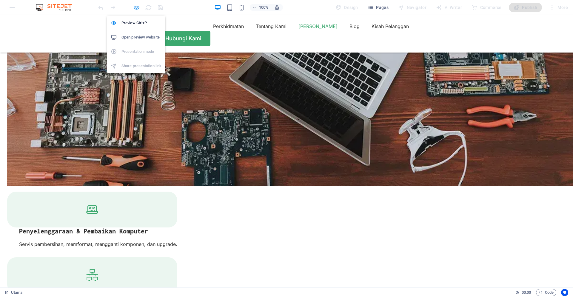
click at [137, 6] on icon "button" at bounding box center [136, 7] width 7 height 7
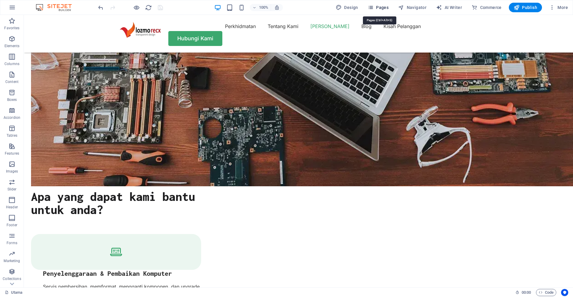
click at [380, 7] on span "Pages" at bounding box center [378, 7] width 21 height 6
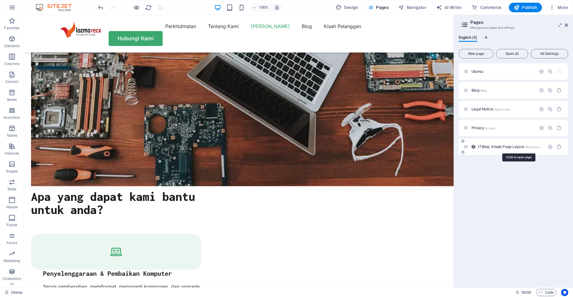
click at [496, 146] on span "ITBlog: Single Page Layout /itblog-single-page-layout" at bounding box center [518, 146] width 81 height 4
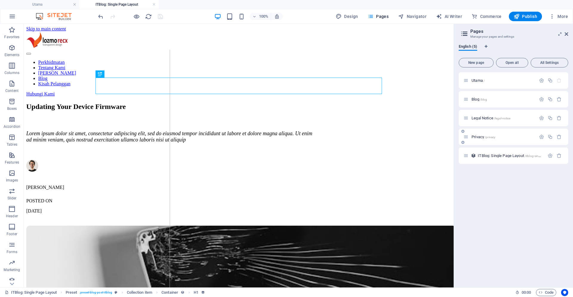
scroll to position [0, 0]
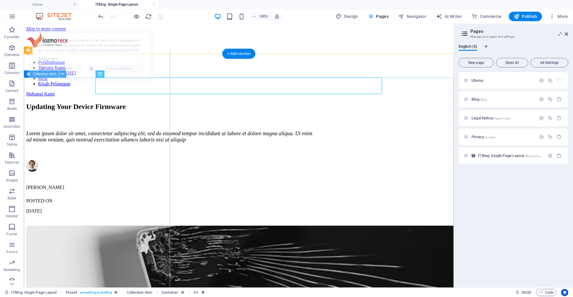
select select "68b69455fb2eeb2afb0f7f98"
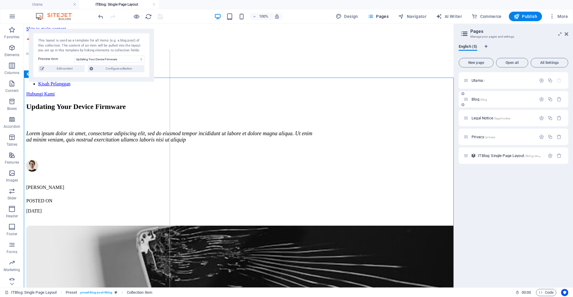
click at [495, 98] on p "Blog /blog" at bounding box center [503, 99] width 63 height 4
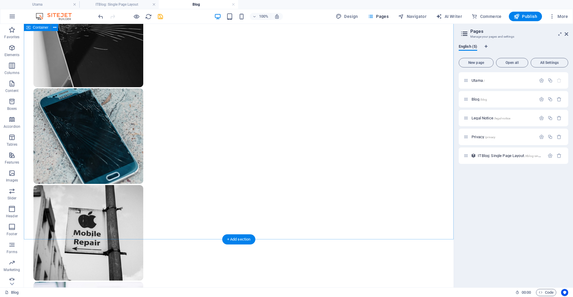
scroll to position [385, 0]
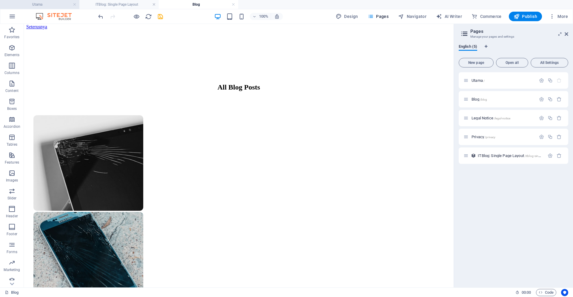
click at [55, 6] on h4 "Utama" at bounding box center [39, 4] width 79 height 7
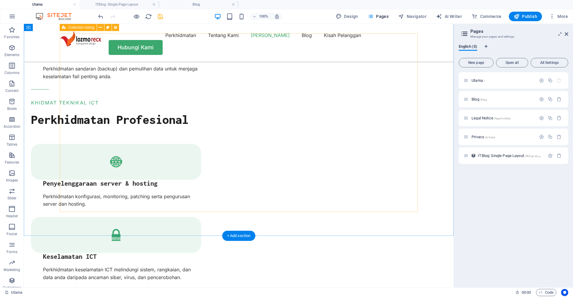
scroll to position [1343, 0]
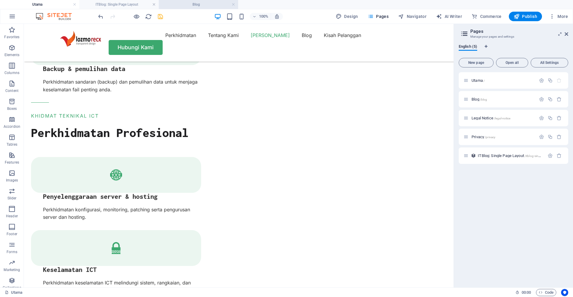
drag, startPoint x: 170, startPoint y: 7, endPoint x: 145, endPoint y: 25, distance: 30.7
click at [170, 7] on h4 "Blog" at bounding box center [198, 4] width 79 height 7
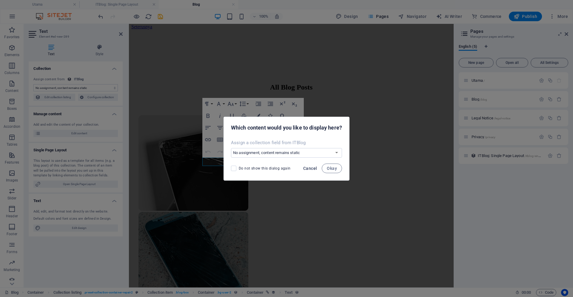
click at [310, 167] on span "Cancel" at bounding box center [310, 168] width 14 height 5
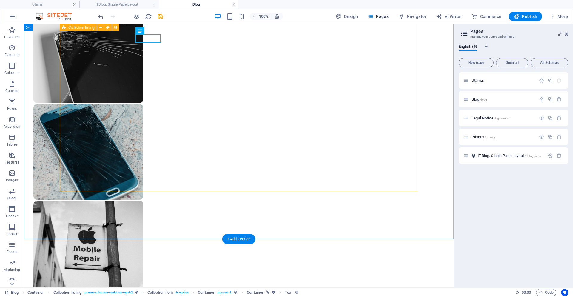
scroll to position [509, 0]
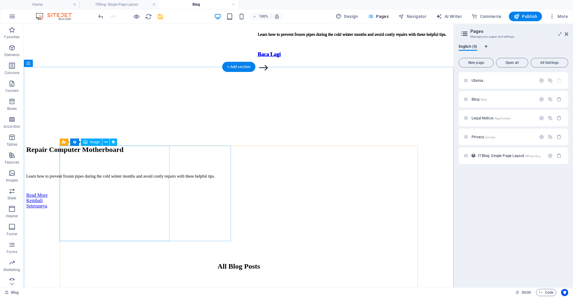
scroll to position [0, 0]
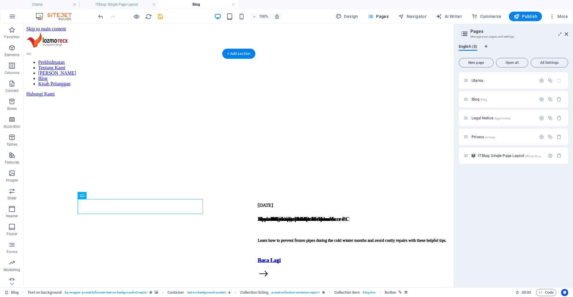
click at [281, 97] on figure at bounding box center [238, 97] width 425 height 0
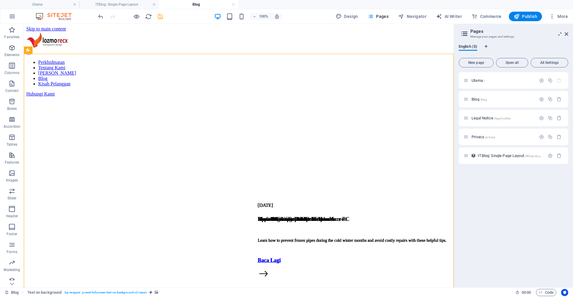
click at [160, 19] on icon "save" at bounding box center [160, 16] width 7 height 7
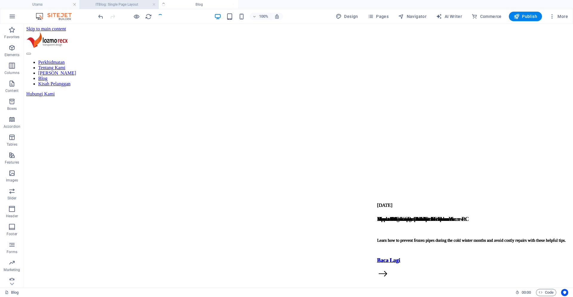
click at [143, 6] on h4 "ITBlog: Single Page Layout" at bounding box center [118, 4] width 79 height 7
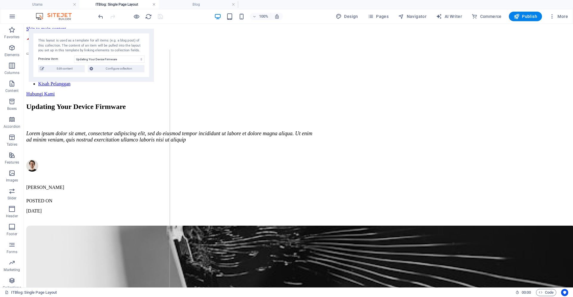
click at [153, 5] on link at bounding box center [154, 5] width 4 height 6
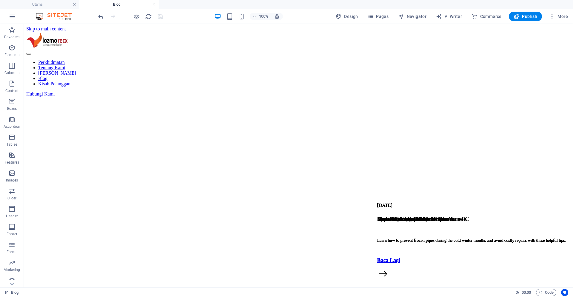
click at [153, 5] on link at bounding box center [154, 5] width 4 height 6
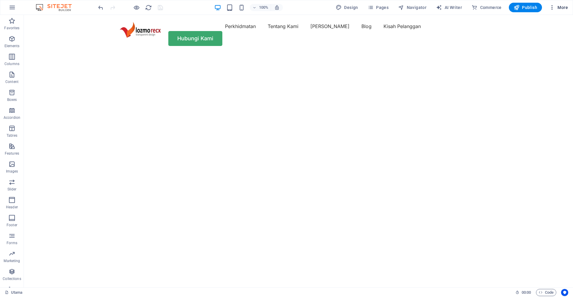
click at [560, 10] on span "More" at bounding box center [558, 7] width 19 height 6
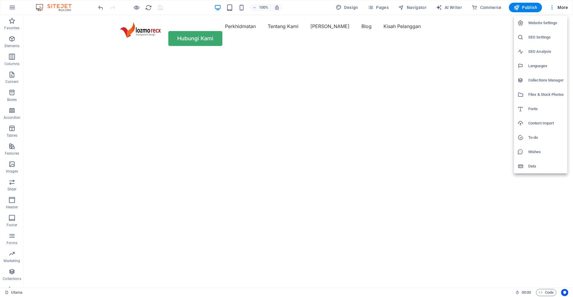
click at [561, 7] on div at bounding box center [286, 148] width 573 height 297
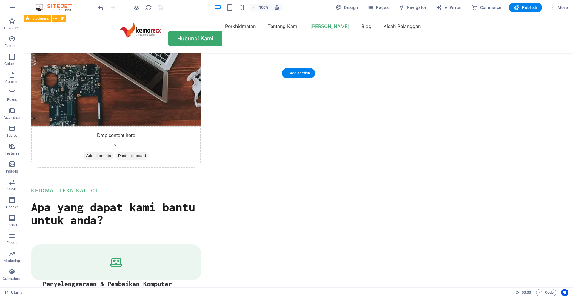
scroll to position [783, 0]
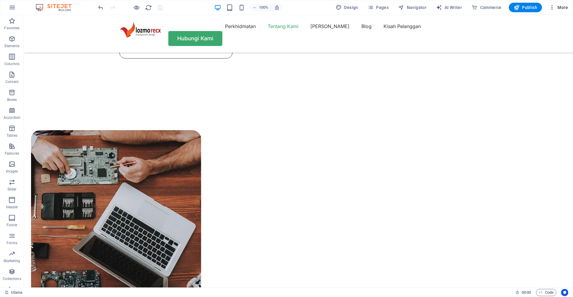
click at [561, 10] on span "More" at bounding box center [558, 7] width 19 height 6
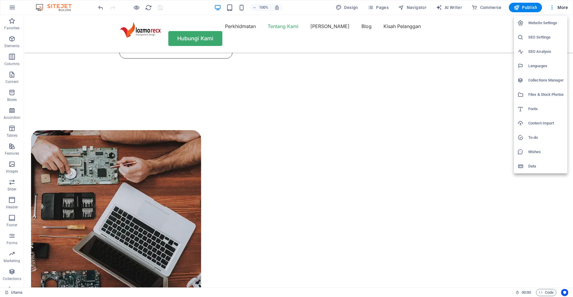
click at [561, 6] on div at bounding box center [286, 148] width 573 height 297
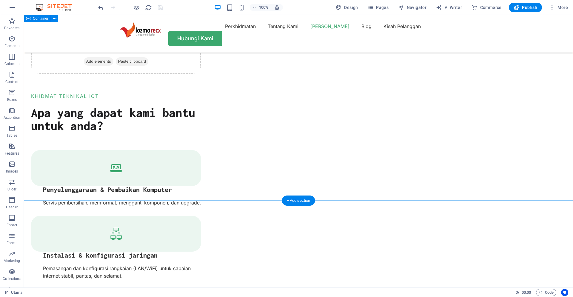
scroll to position [1071, 0]
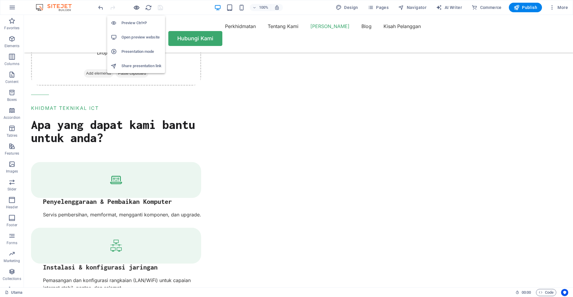
click at [136, 9] on icon "button" at bounding box center [136, 7] width 7 height 7
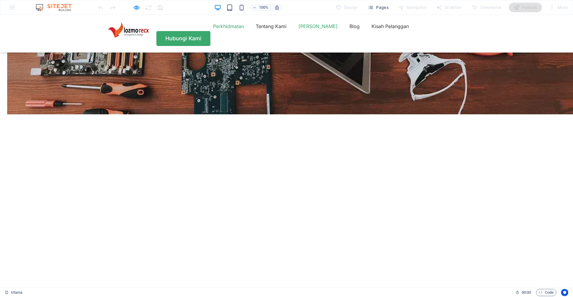
click at [213, 30] on link "Perkhidmatan" at bounding box center [228, 26] width 31 height 10
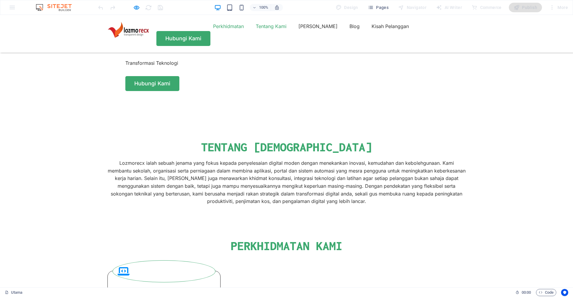
scroll to position [350, 0]
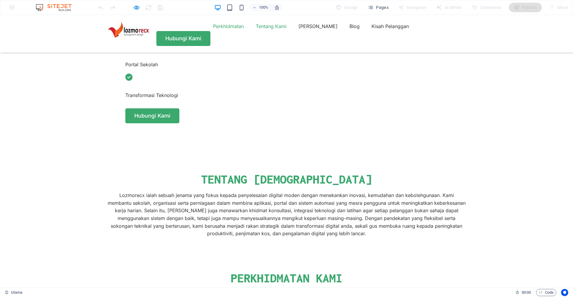
click at [213, 30] on link "Perkhidmatan" at bounding box center [228, 26] width 31 height 10
click at [256, 29] on link "Tentang Kami" at bounding box center [271, 26] width 31 height 10
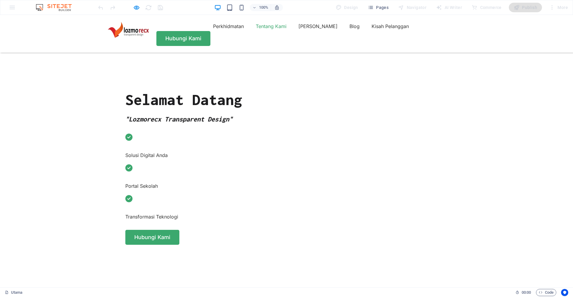
scroll to position [228, 0]
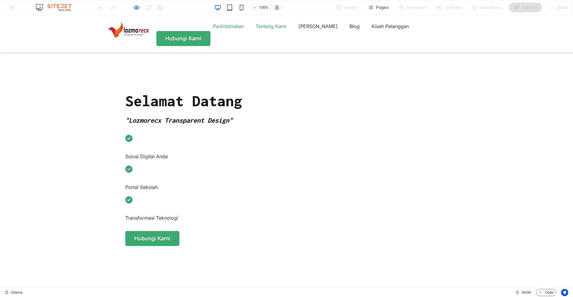
click at [213, 31] on link "Perkhidmatan" at bounding box center [228, 26] width 31 height 10
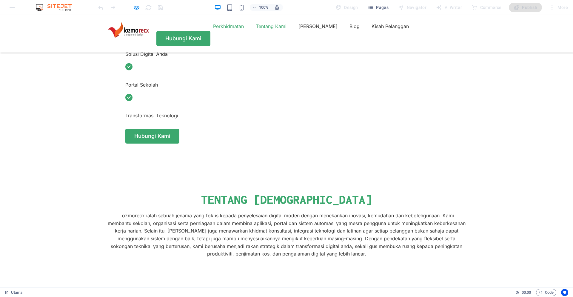
scroll to position [350, 0]
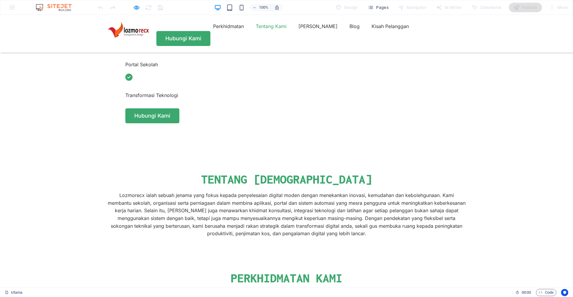
click at [256, 30] on link "Tentang Kami" at bounding box center [271, 26] width 31 height 10
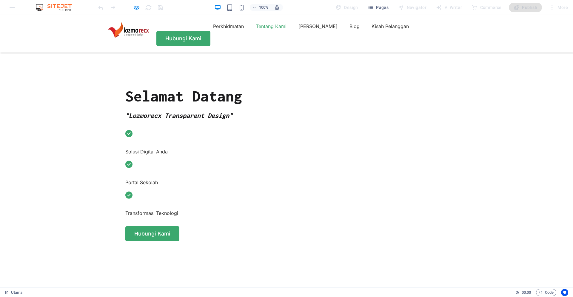
scroll to position [228, 0]
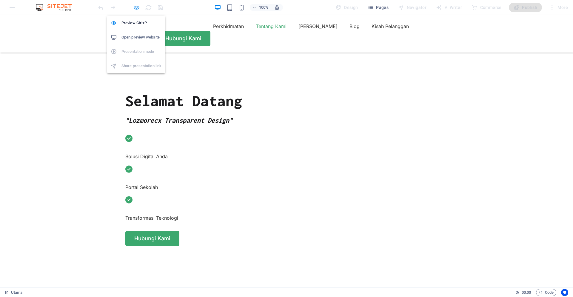
click at [135, 9] on icon "button" at bounding box center [136, 7] width 7 height 7
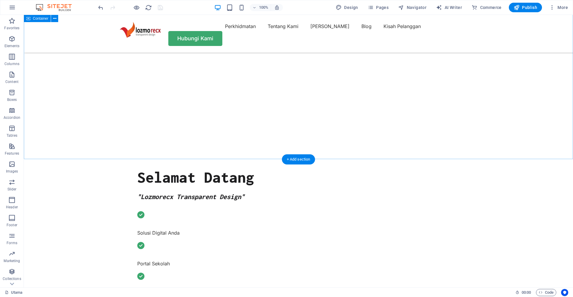
scroll to position [145, 0]
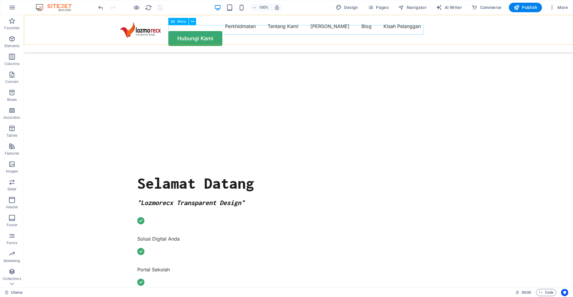
click at [256, 30] on nav "Perkhidmatan Tentang Kami Kenapa Kami Blog Kisah Pelanggan" at bounding box center [298, 26] width 358 height 10
select select "1"
select select
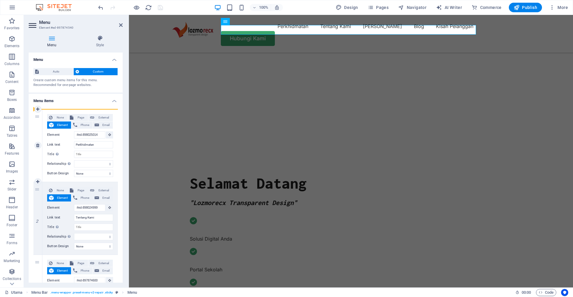
drag, startPoint x: 38, startPoint y: 190, endPoint x: 34, endPoint y: 124, distance: 65.8
click at [34, 124] on div "1 None Page External Element Phone Email Page Utama Blog Legal Notice Privacy E…" at bounding box center [75, 295] width 84 height 373
type input "#ed-898024999"
type input "Tentang Kami"
select select
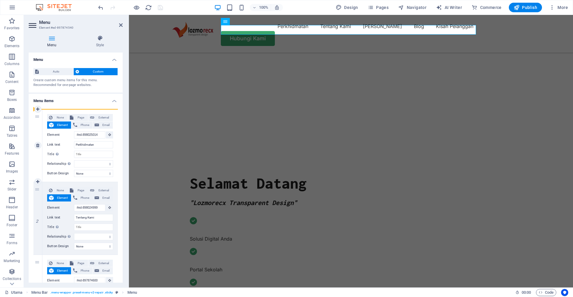
type input "#ed-898025014"
type input "Perkhidmatan"
select select
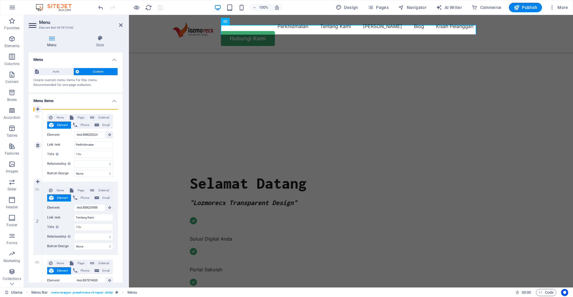
select select
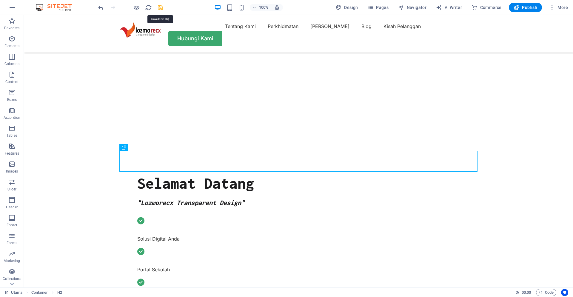
click at [161, 7] on icon "save" at bounding box center [160, 7] width 7 height 7
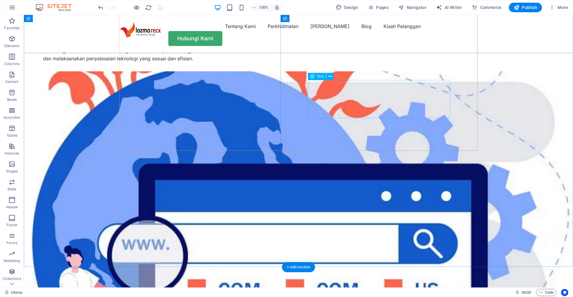
scroll to position [1606, 0]
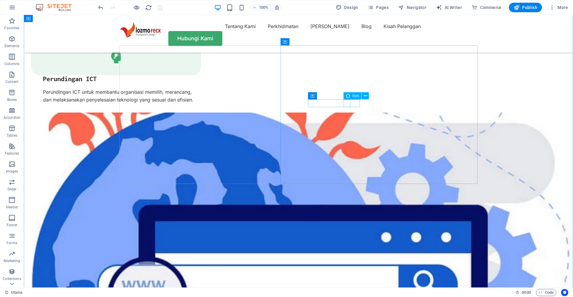
select select "xMidYMid"
select select "px"
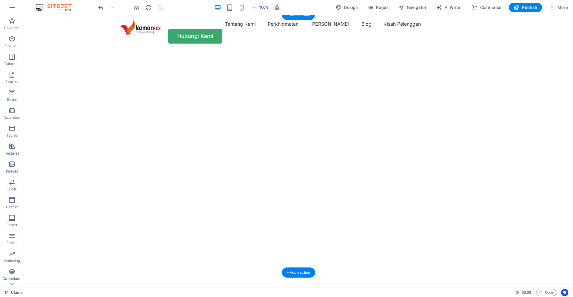
scroll to position [0, 0]
